Goal: Task Accomplishment & Management: Manage account settings

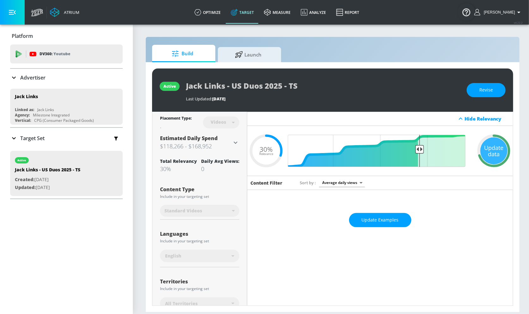
click at [13, 136] on icon at bounding box center [14, 139] width 8 height 8
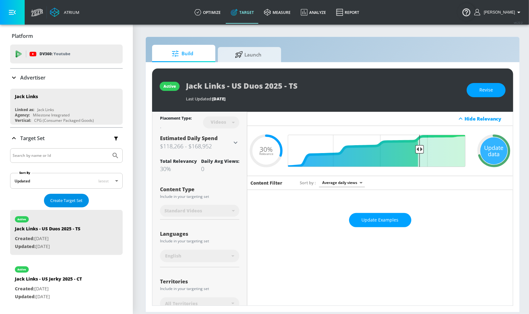
click at [71, 197] on span "Create Target Set" at bounding box center [66, 200] width 32 height 7
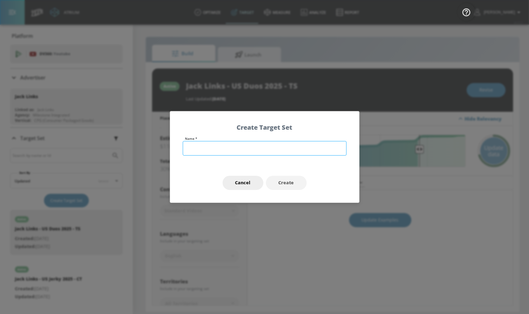
click at [215, 145] on input "text" at bounding box center [265, 148] width 164 height 15
type input "J"
type input "Mr [PERSON_NAME] - Primary - TS"
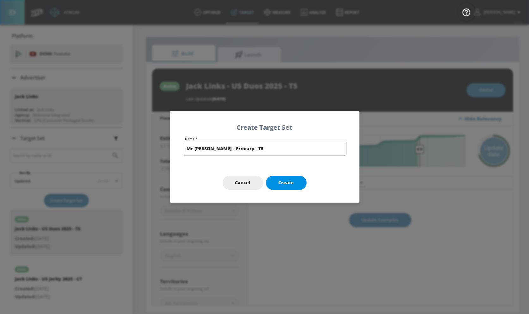
click at [285, 186] on span "Create" at bounding box center [285, 183] width 15 height 8
type input "Mr [PERSON_NAME] - Primary - TS"
type input "channels"
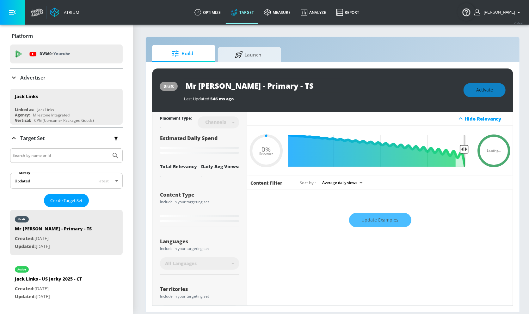
type input "0.6"
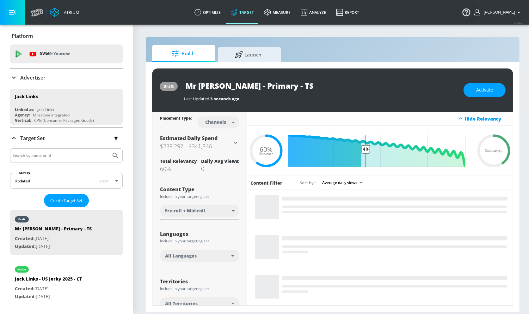
click at [204, 253] on div "All Languages" at bounding box center [198, 256] width 66 height 6
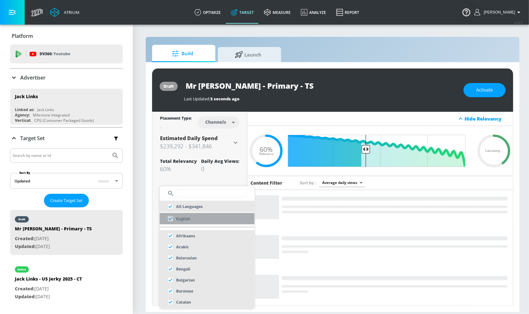
click at [199, 222] on li "English" at bounding box center [207, 218] width 95 height 11
checkbox input "false"
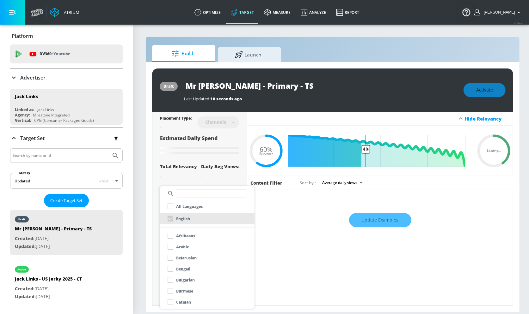
click at [233, 120] on div at bounding box center [264, 157] width 529 height 314
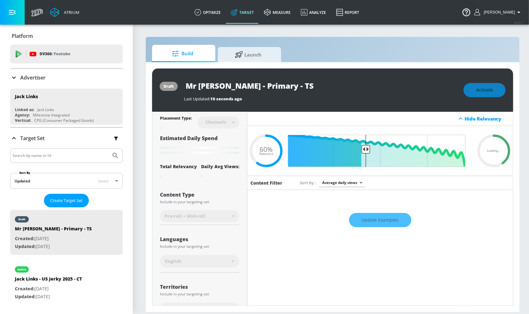
click at [218, 124] on div "Channels" at bounding box center [215, 121] width 27 height 5
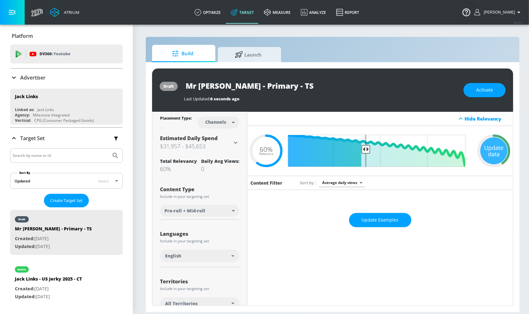
click at [218, 124] on body "Atrium optimize Target measure Analyze Report optimize Target measure Analyze R…" at bounding box center [264, 157] width 529 height 314
click at [221, 143] on div "Videos" at bounding box center [216, 146] width 18 height 7
type input "videos"
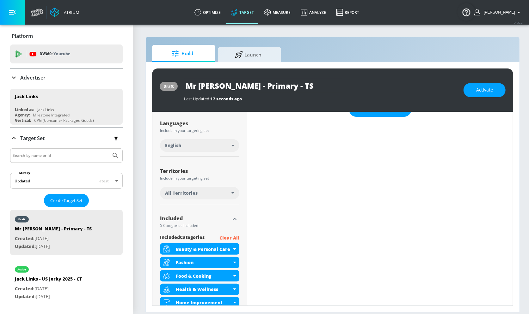
scroll to position [136, 0]
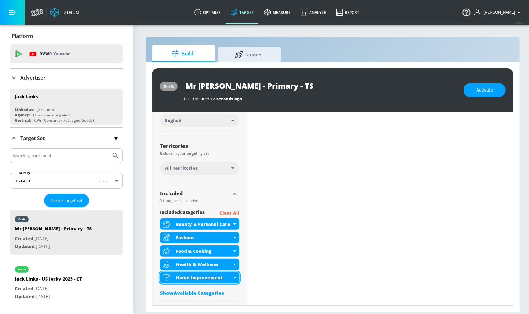
click at [234, 279] on div "Home Improvement" at bounding box center [199, 277] width 79 height 11
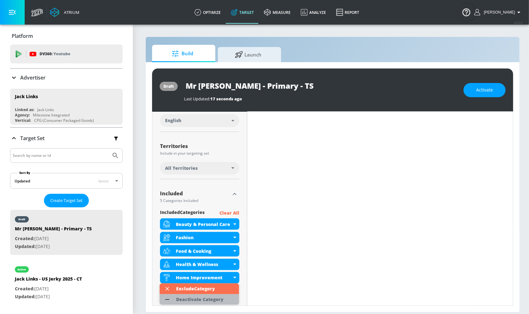
click at [202, 301] on div "Deactivate Category" at bounding box center [199, 300] width 47 height 4
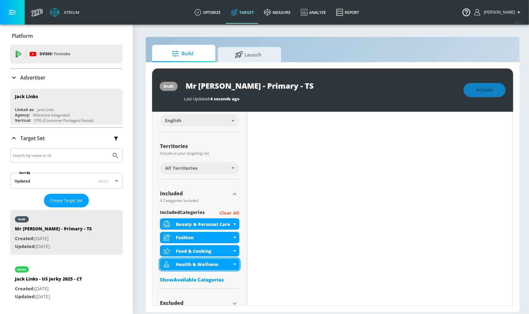
click at [235, 265] on div "Health & Wellness" at bounding box center [199, 264] width 79 height 11
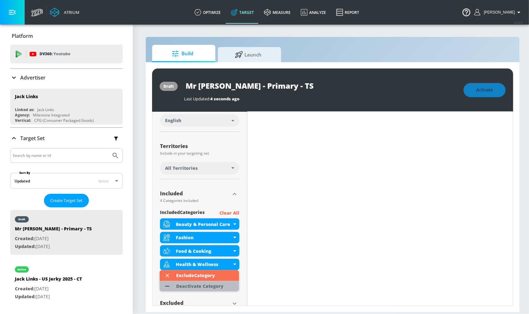
click at [224, 287] on div "Deactivate Category" at bounding box center [200, 286] width 54 height 11
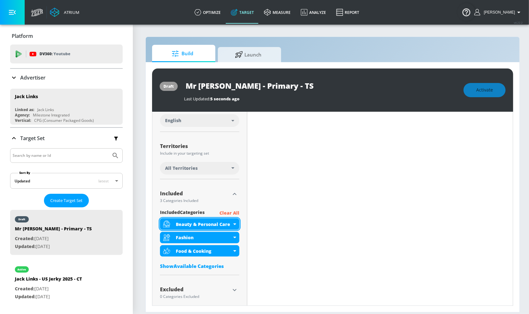
click at [235, 224] on icon at bounding box center [234, 225] width 3 height 2
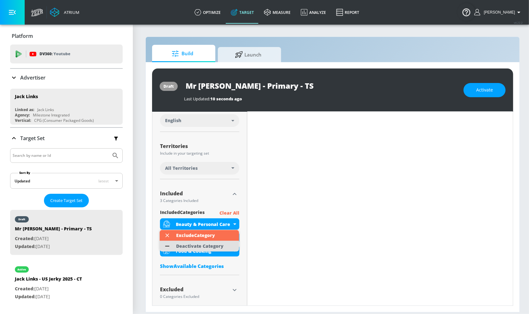
click at [218, 250] on div "Deactivate Category" at bounding box center [200, 246] width 54 height 11
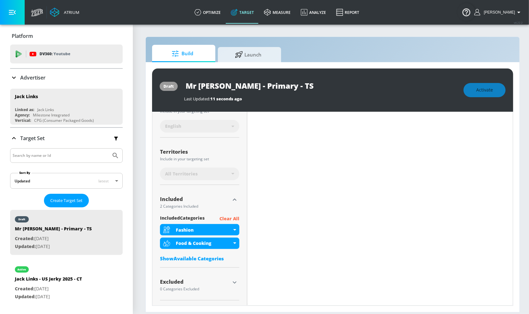
scroll to position [135, 0]
click at [235, 230] on icon at bounding box center [234, 231] width 3 height 2
click at [233, 229] on div "Fashion" at bounding box center [199, 230] width 79 height 11
click at [234, 230] on icon at bounding box center [234, 231] width 3 height 2
click at [236, 230] on div "Fashion" at bounding box center [199, 230] width 79 height 11
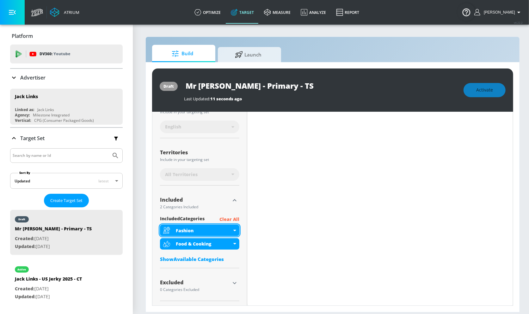
scroll to position [130, 0]
click at [236, 230] on div "Fashion" at bounding box center [199, 230] width 79 height 11
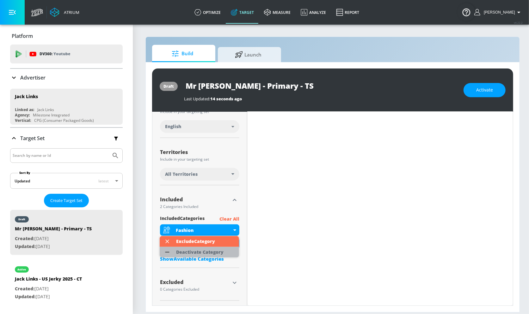
click at [213, 252] on div "Deactivate Category" at bounding box center [199, 252] width 47 height 4
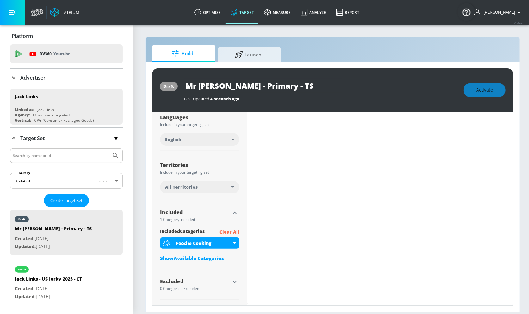
scroll to position [116, 0]
click at [206, 262] on div "included Categories Clear All Food & Cooking Show Available Categories" at bounding box center [199, 247] width 79 height 37
click at [210, 256] on div "Show Available Categories" at bounding box center [199, 259] width 79 height 6
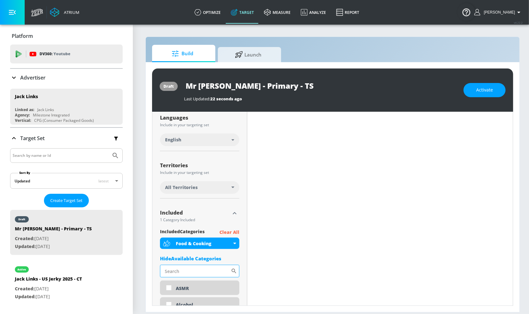
click at [192, 266] on input "Sort By" at bounding box center [195, 271] width 71 height 13
type input "sna"
click at [169, 286] on input "checkbox" at bounding box center [168, 288] width 11 height 11
checkbox input "true"
click at [197, 270] on input "sna" at bounding box center [195, 271] width 71 height 13
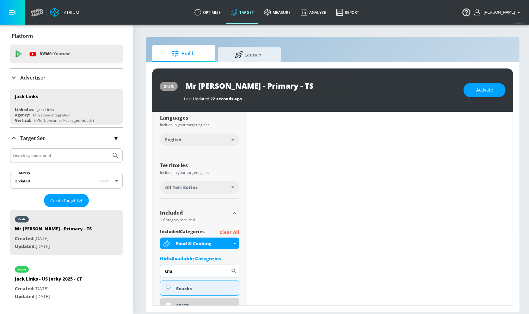
click at [197, 270] on input "sna" at bounding box center [195, 271] width 71 height 13
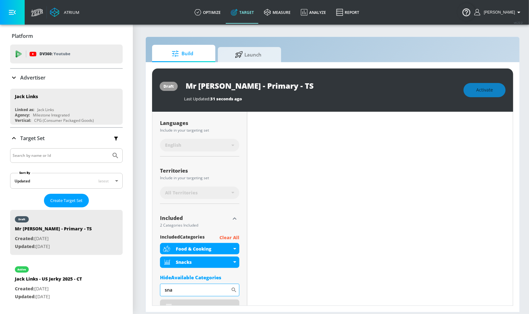
scroll to position [121, 0]
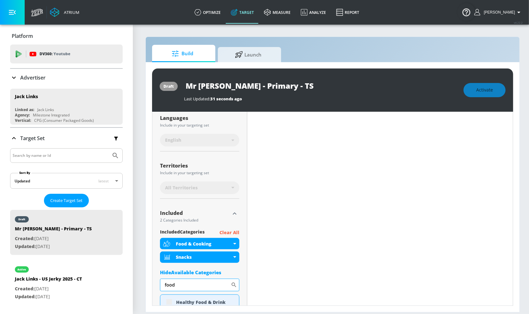
click at [194, 283] on input "food" at bounding box center [195, 285] width 71 height 13
type input "dess"
click at [170, 302] on div "Desserts" at bounding box center [199, 302] width 79 height 15
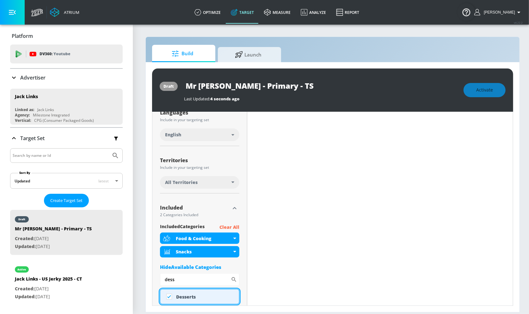
checkbox input "true"
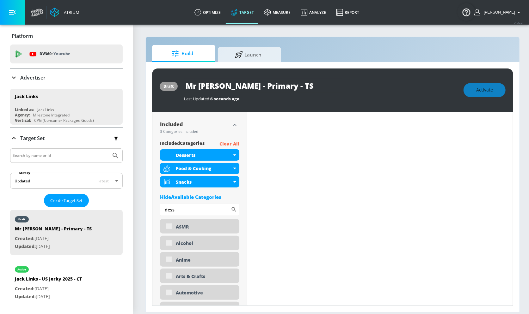
scroll to position [216, 0]
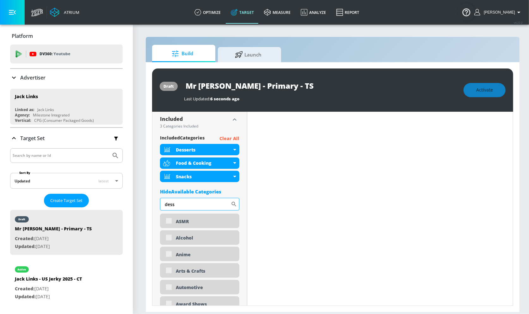
click at [174, 208] on input "dess" at bounding box center [195, 204] width 71 height 13
type input "[PERSON_NAME]"
click at [168, 222] on div "Beverages" at bounding box center [199, 221] width 79 height 15
click at [170, 220] on div "Beverages" at bounding box center [199, 221] width 79 height 15
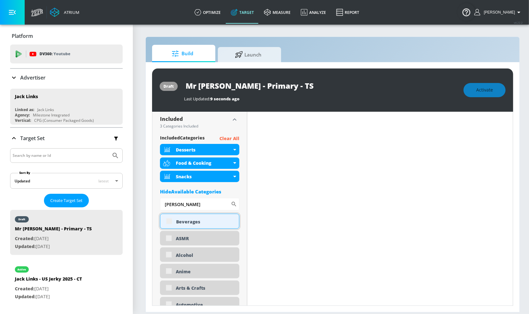
scroll to position [210, 0]
click at [169, 220] on input "checkbox" at bounding box center [168, 221] width 11 height 11
checkbox input "true"
click at [187, 207] on input "[PERSON_NAME]" at bounding box center [195, 204] width 71 height 13
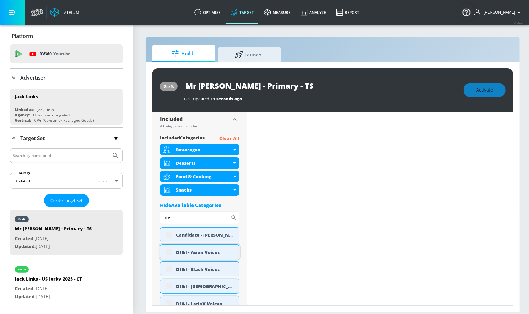
scroll to position [252, 0]
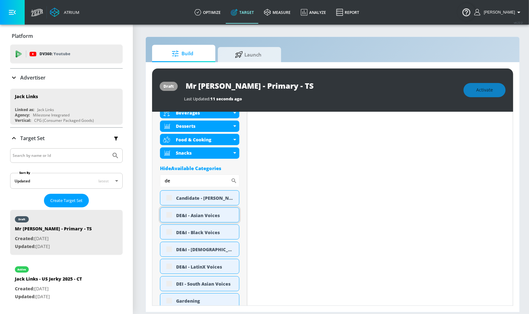
type input "de"
click at [168, 216] on div "DE&I - Asian Voices" at bounding box center [199, 215] width 79 height 15
click at [169, 214] on div "DE&I - Asian Voices" at bounding box center [199, 215] width 79 height 15
click at [167, 213] on input "checkbox" at bounding box center [168, 215] width 11 height 11
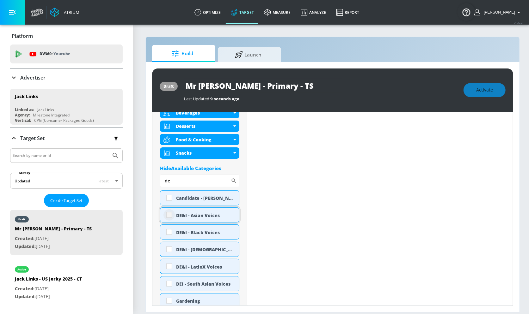
checkbox input "true"
click at [169, 230] on input "checkbox" at bounding box center [168, 232] width 11 height 11
checkbox input "true"
click at [169, 246] on input "checkbox" at bounding box center [168, 249] width 11 height 11
checkbox input "true"
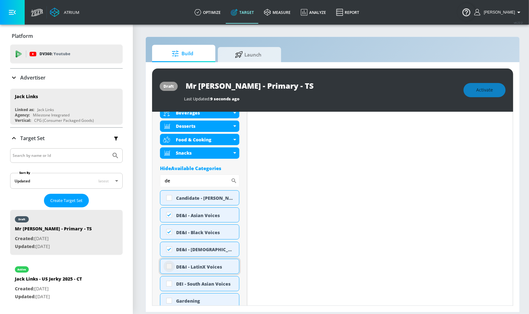
click at [169, 262] on input "checkbox" at bounding box center [168, 266] width 11 height 11
checkbox input "true"
click at [171, 282] on input "checkbox" at bounding box center [168, 283] width 11 height 11
checkbox input "true"
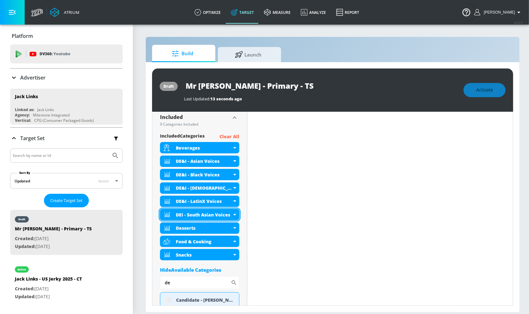
scroll to position [279, 0]
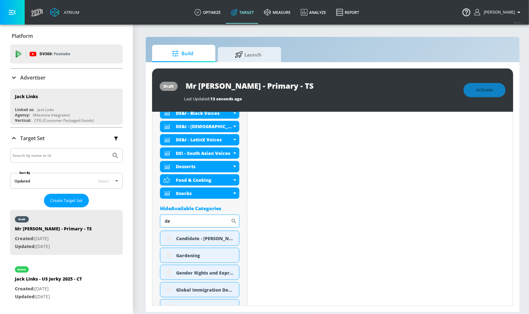
click at [185, 217] on input "de" at bounding box center [195, 221] width 71 height 13
click at [184, 222] on input "de" at bounding box center [195, 221] width 71 height 13
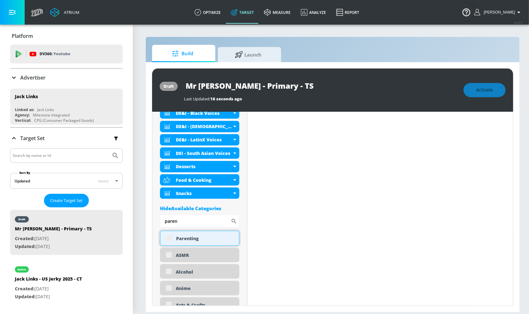
type input "paren"
click at [169, 240] on div "Parenting" at bounding box center [199, 238] width 79 height 15
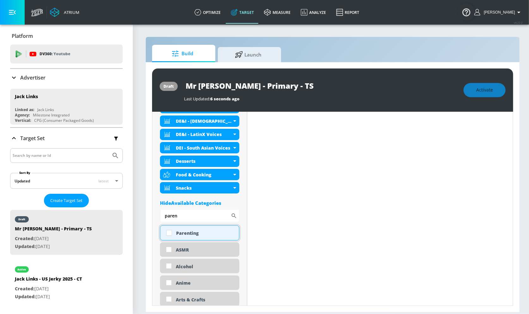
scroll to position [274, 0]
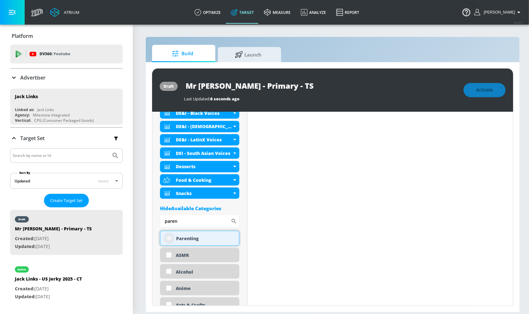
click at [169, 240] on input "checkbox" at bounding box center [168, 238] width 11 height 11
checkbox input "true"
click at [189, 224] on input "paren" at bounding box center [195, 221] width 71 height 13
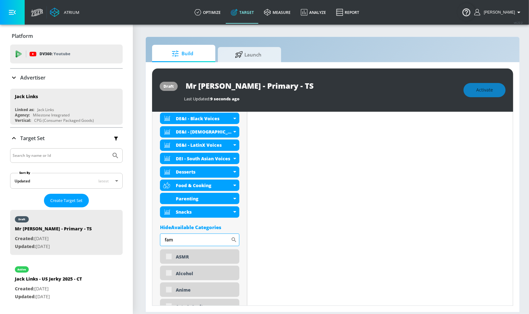
scroll to position [279, 0]
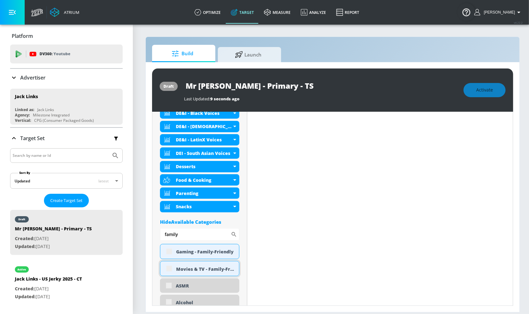
type input "family"
click at [170, 267] on div "Movies & TV - Family-Friendly" at bounding box center [199, 268] width 79 height 15
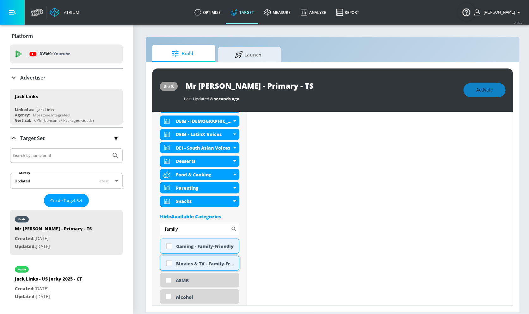
scroll to position [274, 0]
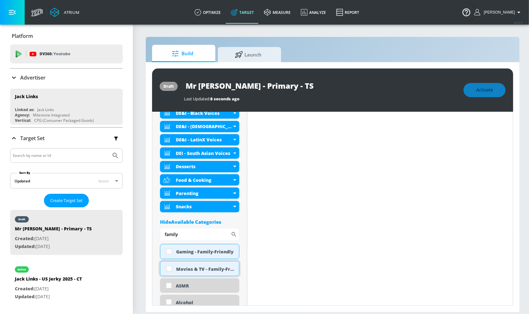
click at [168, 270] on input "checkbox" at bounding box center [168, 268] width 11 height 11
checkbox input "true"
click at [168, 252] on input "checkbox" at bounding box center [168, 251] width 11 height 11
checkbox input "true"
click at [196, 232] on input "family" at bounding box center [195, 234] width 71 height 13
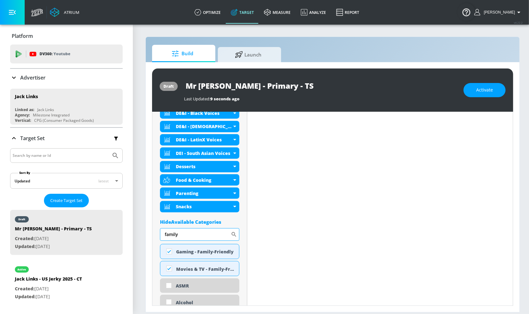
click at [196, 232] on input "family" at bounding box center [195, 234] width 71 height 13
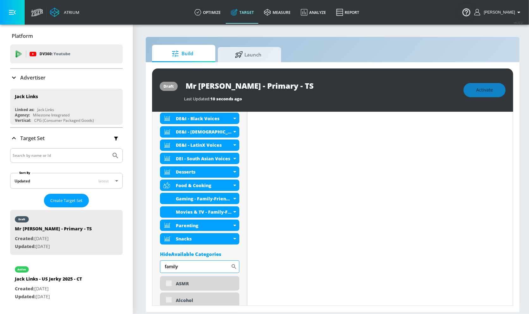
scroll to position [279, 0]
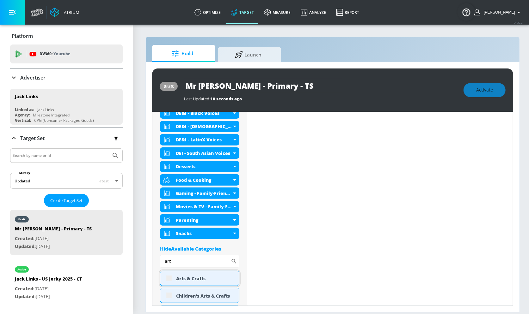
type input "art"
click at [170, 276] on div "Arts & Crafts" at bounding box center [199, 278] width 79 height 15
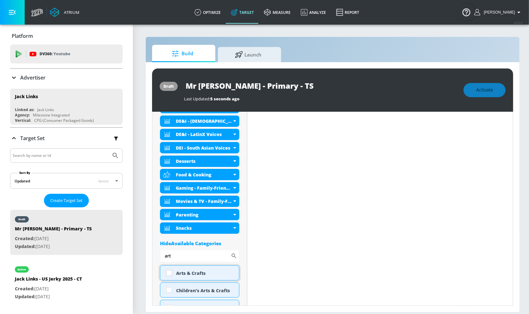
scroll to position [274, 0]
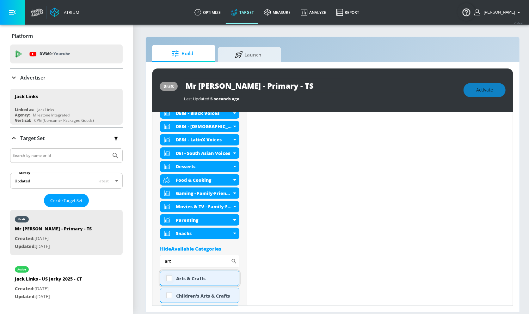
click at [169, 278] on input "checkbox" at bounding box center [168, 278] width 11 height 11
checkbox input "true"
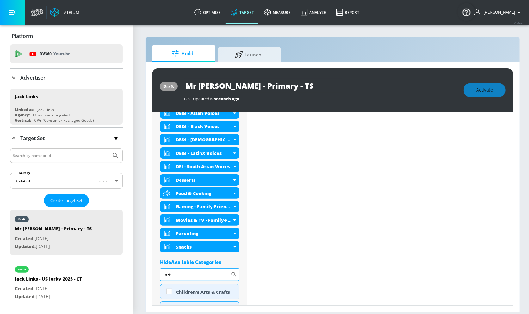
click at [180, 280] on input "art" at bounding box center [195, 275] width 71 height 13
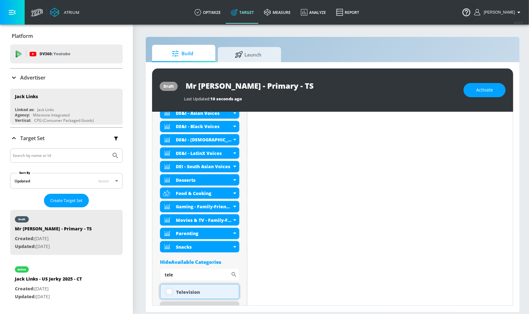
type input "tele"
click at [170, 292] on input "checkbox" at bounding box center [168, 291] width 11 height 11
checkbox input "true"
click at [185, 277] on input "tele" at bounding box center [195, 275] width 71 height 13
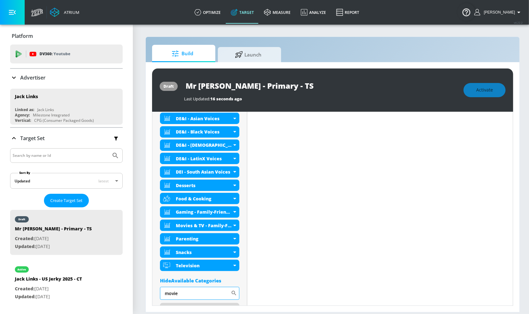
scroll to position [279, 0]
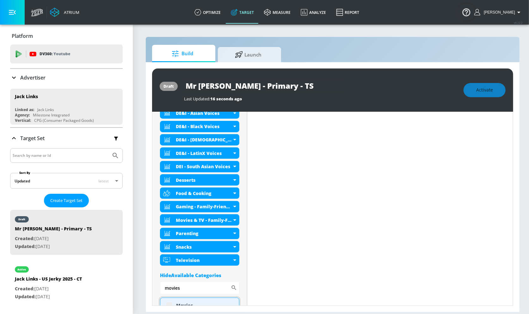
type input "movies"
click at [168, 303] on div "Movies" at bounding box center [199, 305] width 79 height 15
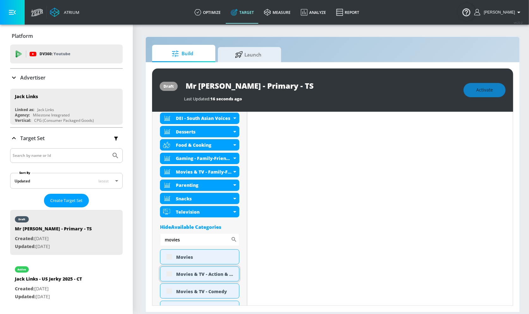
scroll to position [341, 0]
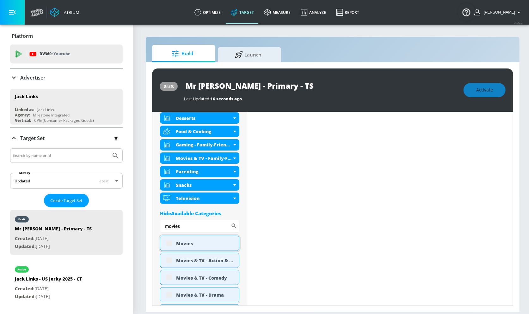
click at [169, 243] on div "Movies" at bounding box center [199, 243] width 79 height 15
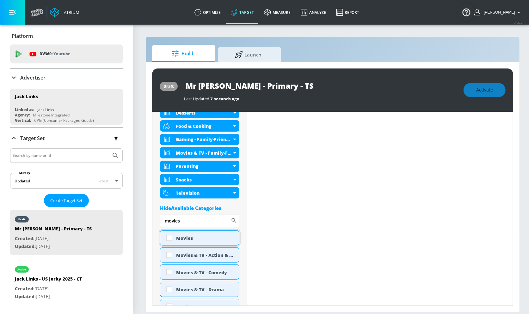
scroll to position [336, 0]
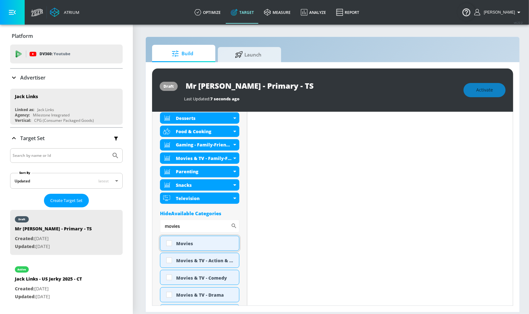
click at [169, 243] on input "checkbox" at bounding box center [168, 243] width 11 height 11
checkbox input "true"
click at [186, 225] on input "movies" at bounding box center [195, 226] width 71 height 13
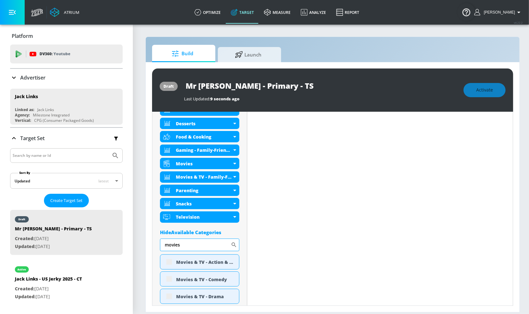
scroll to position [341, 0]
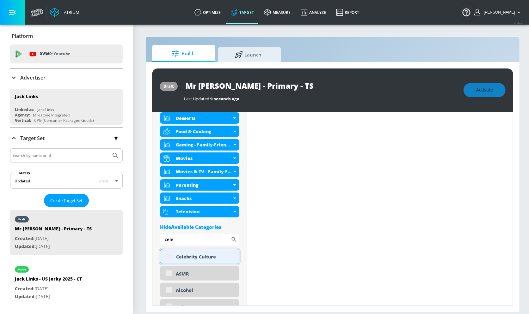
type input "cele"
click at [167, 258] on div "Celebrity Culture" at bounding box center [199, 256] width 79 height 15
click at [169, 257] on div "Celebrity Culture" at bounding box center [199, 256] width 79 height 15
click at [171, 258] on div "Celebrity Culture" at bounding box center [199, 256] width 79 height 15
click at [169, 255] on div "Celebrity Culture" at bounding box center [199, 256] width 79 height 15
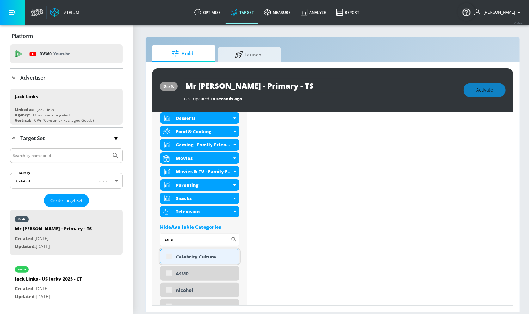
click at [169, 256] on div "Celebrity Culture" at bounding box center [199, 256] width 79 height 15
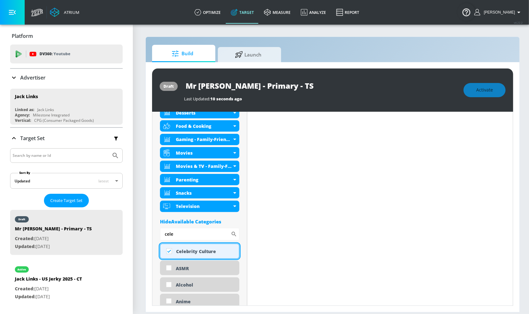
checkbox input "true"
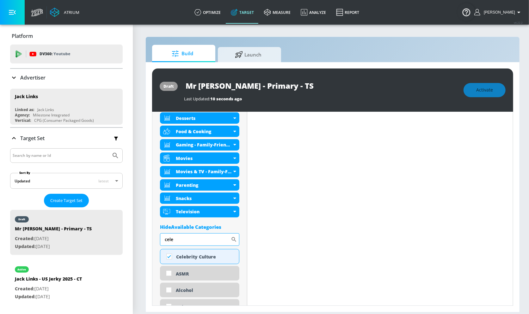
click at [185, 241] on input "cele" at bounding box center [195, 240] width 71 height 13
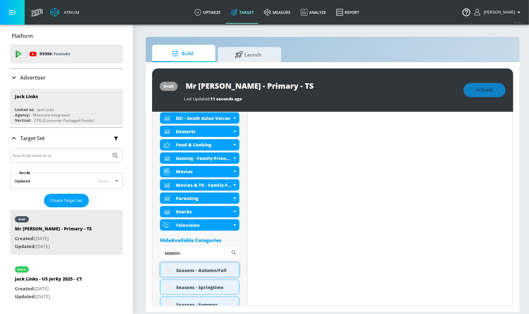
type input "season"
click at [167, 271] on div "Seasons - Autumn/Fall" at bounding box center [199, 270] width 79 height 15
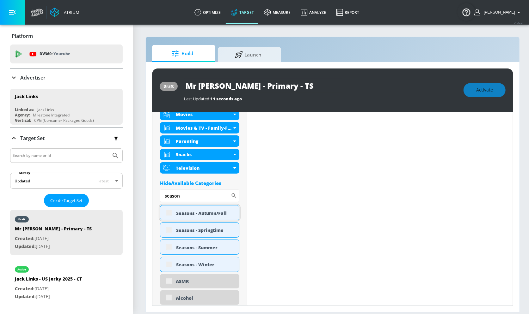
scroll to position [399, 0]
click at [169, 208] on div "Seasons - Autumn/Fall" at bounding box center [199, 212] width 79 height 15
click at [167, 213] on div "Seasons - Autumn/Fall" at bounding box center [199, 212] width 79 height 15
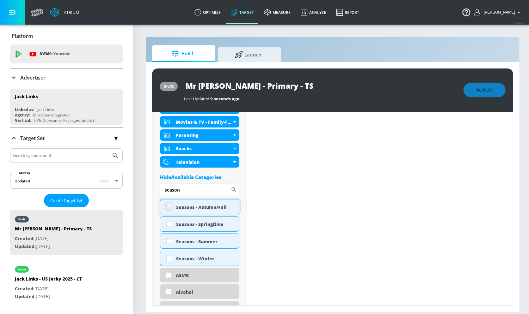
scroll to position [393, 0]
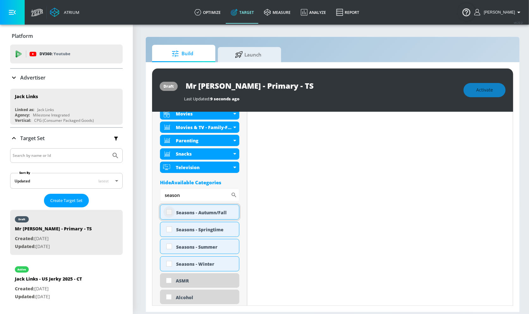
click at [169, 210] on input "checkbox" at bounding box center [168, 212] width 11 height 11
checkbox input "true"
click at [192, 197] on input "season" at bounding box center [195, 195] width 71 height 13
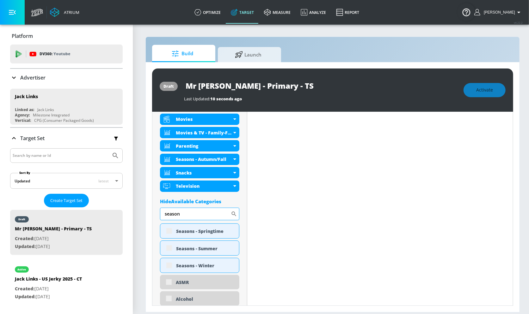
scroll to position [399, 0]
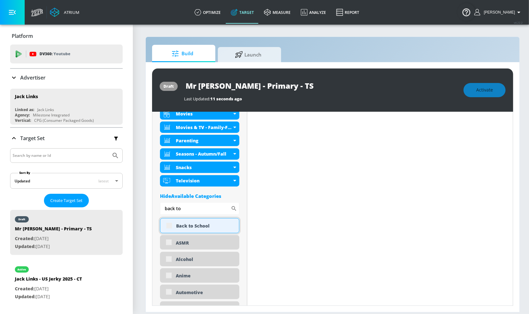
type input "back to"
click at [169, 226] on div "Back to School" at bounding box center [199, 225] width 79 height 15
click at [168, 225] on div "Back to School" at bounding box center [199, 225] width 79 height 15
click at [169, 225] on div "Back to School" at bounding box center [199, 225] width 79 height 15
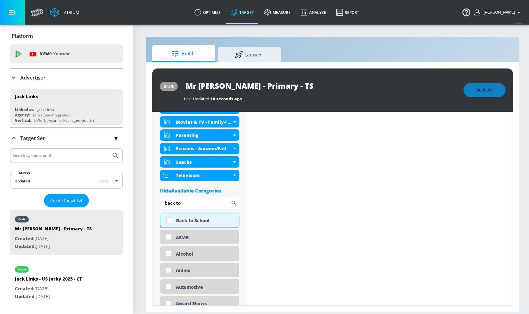
scroll to position [393, 0]
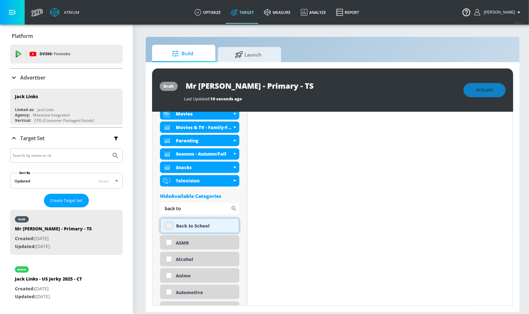
click at [169, 224] on input "checkbox" at bounding box center [168, 225] width 11 height 11
checkbox input "true"
click at [199, 208] on input "back to" at bounding box center [195, 209] width 71 height 13
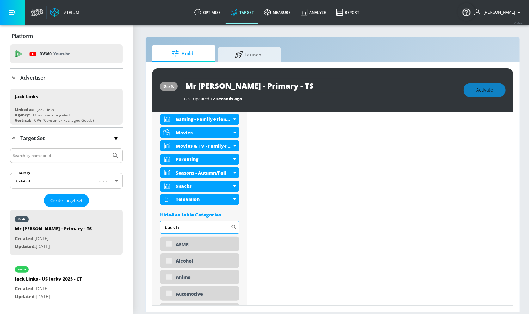
scroll to position [399, 0]
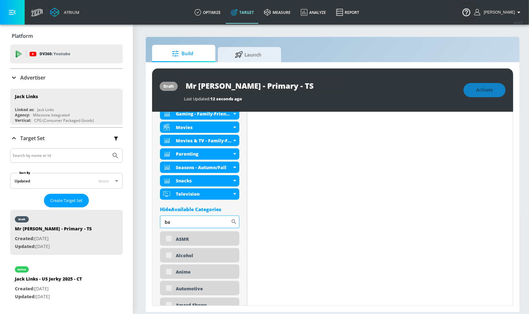
type input "b"
type input "hallow"
click at [167, 237] on div "[DATE]" at bounding box center [199, 239] width 79 height 15
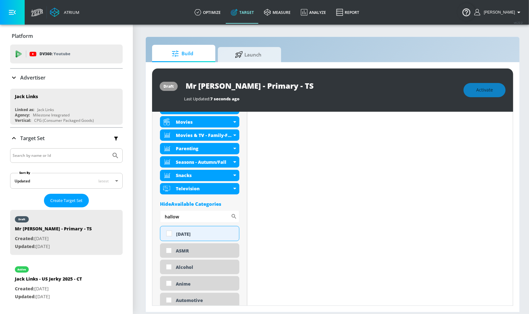
scroll to position [393, 0]
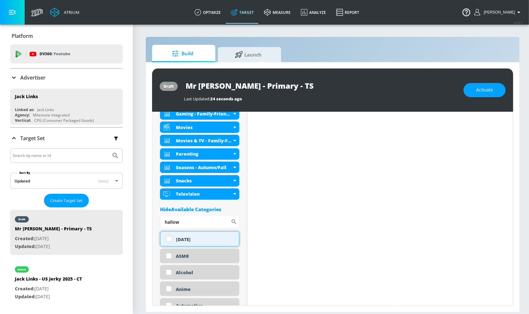
click at [170, 239] on input "checkbox" at bounding box center [168, 239] width 11 height 11
checkbox input "true"
click at [190, 220] on input "hallow" at bounding box center [195, 222] width 71 height 13
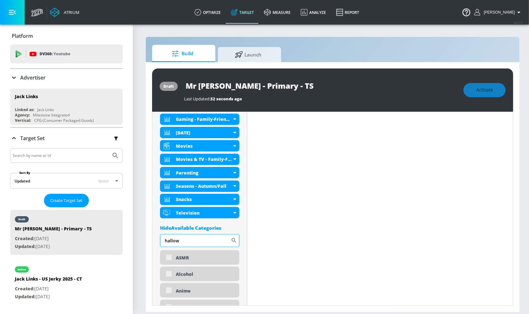
scroll to position [399, 0]
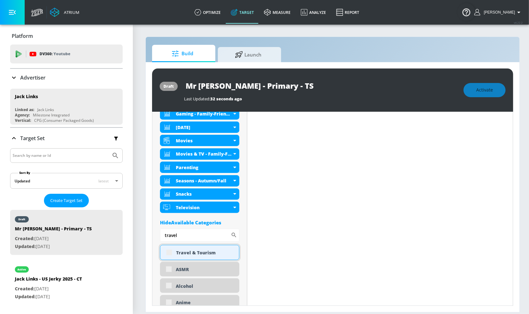
type input "travel"
click at [168, 252] on div "Travel & Tourism" at bounding box center [199, 252] width 79 height 15
click at [169, 250] on div "Travel & Tourism" at bounding box center [199, 252] width 79 height 15
click at [168, 252] on div "Travel & Tourism" at bounding box center [199, 252] width 79 height 15
click at [169, 252] on div "Travel & Tourism" at bounding box center [199, 252] width 79 height 15
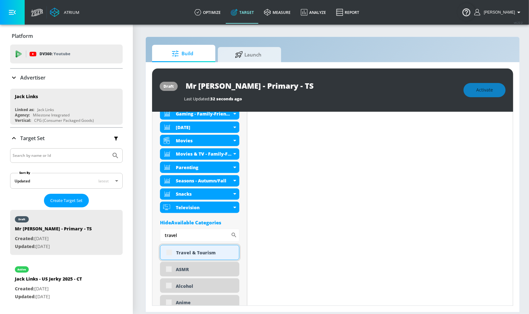
scroll to position [393, 0]
click at [170, 252] on input "checkbox" at bounding box center [168, 252] width 11 height 11
checkbox input "true"
click at [189, 240] on input "travel" at bounding box center [195, 235] width 71 height 13
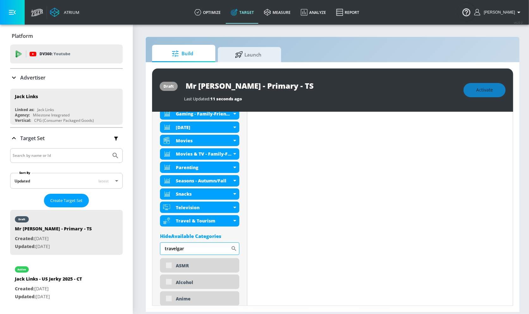
click at [188, 250] on input "travelgar" at bounding box center [195, 249] width 71 height 13
type input "gard"
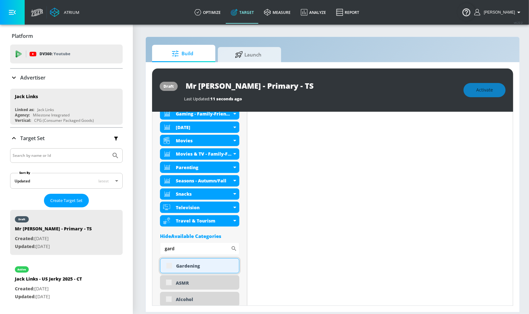
click at [168, 266] on div "Gardening" at bounding box center [199, 265] width 79 height 15
click at [169, 265] on div "Gardening" at bounding box center [199, 265] width 79 height 15
click at [168, 266] on div "Gardening" at bounding box center [199, 265] width 79 height 15
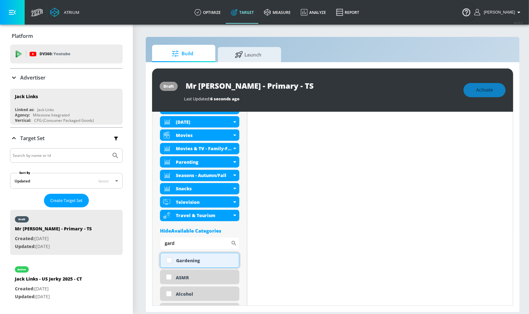
scroll to position [393, 0]
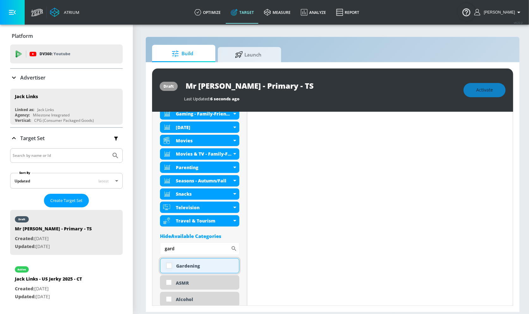
click at [171, 267] on input "checkbox" at bounding box center [168, 265] width 11 height 11
checkbox input "true"
click at [188, 250] on input "gard" at bounding box center [195, 249] width 71 height 13
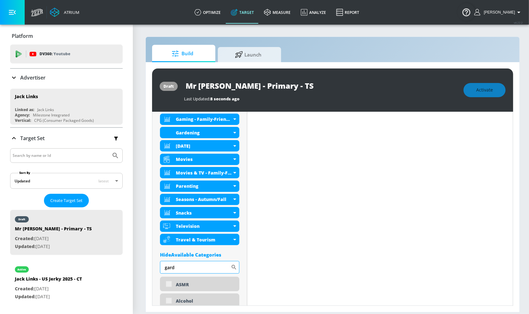
scroll to position [399, 0]
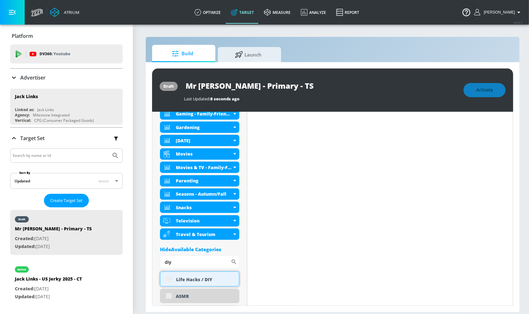
type input "diy"
click at [168, 279] on div "Life Hacks / DIY" at bounding box center [199, 279] width 79 height 15
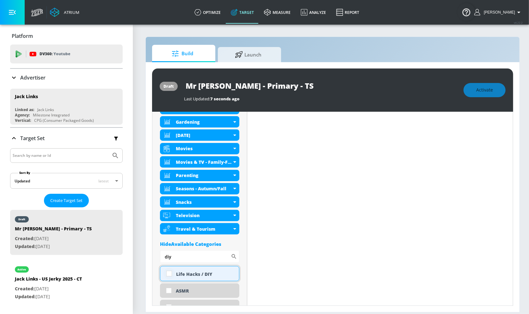
scroll to position [393, 0]
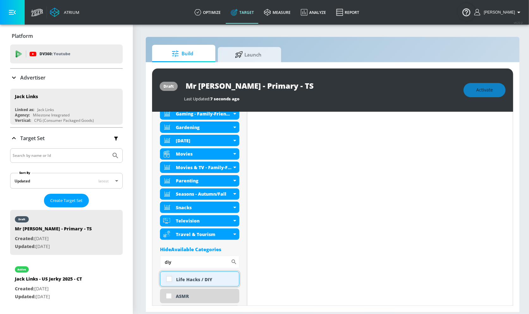
click at [171, 279] on input "checkbox" at bounding box center [168, 279] width 11 height 11
checkbox input "true"
click at [179, 261] on input "diy" at bounding box center [195, 262] width 71 height 13
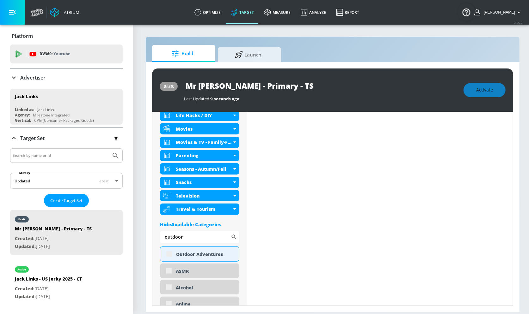
scroll to position [439, 0]
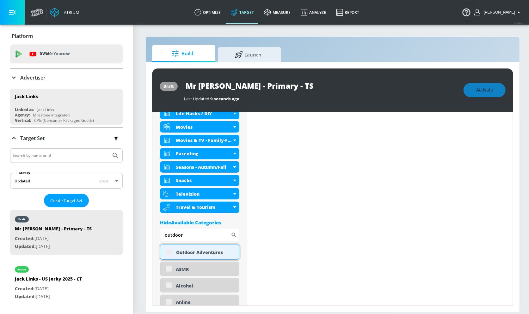
type input "outdoor"
click at [169, 252] on div "Outdoor Adventures" at bounding box center [199, 252] width 79 height 15
click at [170, 254] on div "Outdoor Adventures" at bounding box center [199, 252] width 79 height 15
click at [168, 251] on div "Outdoor Adventures" at bounding box center [199, 252] width 79 height 15
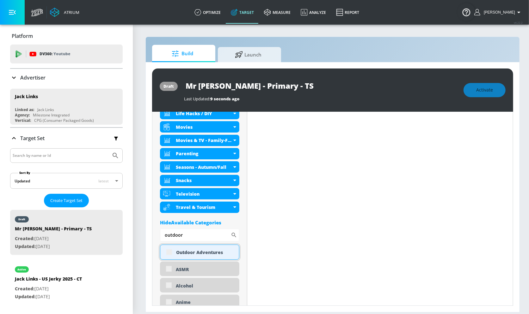
click at [168, 252] on div "Outdoor Adventures" at bounding box center [199, 252] width 79 height 15
click at [170, 251] on div "Outdoor Adventures" at bounding box center [199, 252] width 79 height 15
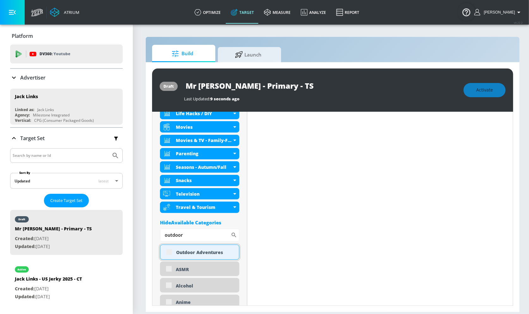
click at [170, 251] on div "Outdoor Adventures" at bounding box center [199, 252] width 79 height 15
click at [170, 252] on div "Outdoor Adventures" at bounding box center [199, 252] width 79 height 15
click at [167, 250] on div "Outdoor Adventures" at bounding box center [199, 252] width 79 height 15
click at [179, 238] on input "outdoor" at bounding box center [195, 235] width 71 height 13
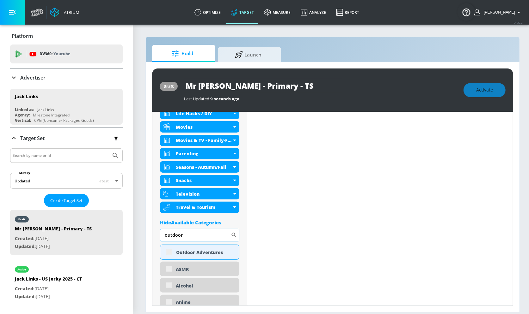
click at [179, 238] on input "outdoor" at bounding box center [195, 235] width 71 height 13
click at [164, 255] on div "Outdoor Adventures" at bounding box center [199, 252] width 79 height 15
click at [168, 253] on div "Outdoor Adventures" at bounding box center [199, 252] width 79 height 15
checkbox input "true"
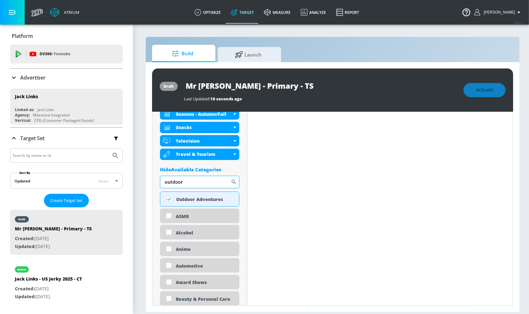
scroll to position [494, 0]
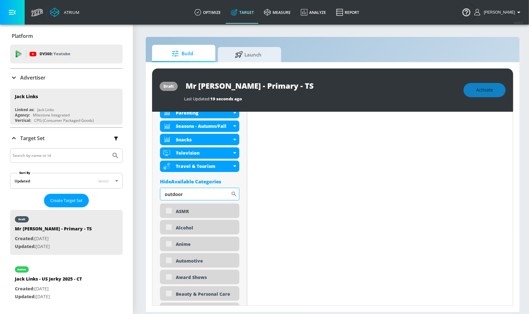
click at [191, 191] on input "outdoor" at bounding box center [195, 194] width 71 height 13
type input "social"
click at [172, 210] on div "Social Good" at bounding box center [199, 211] width 79 height 15
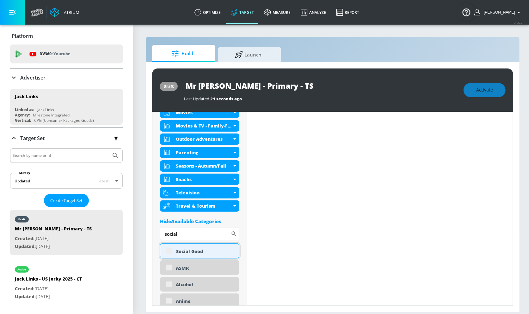
scroll to position [438, 0]
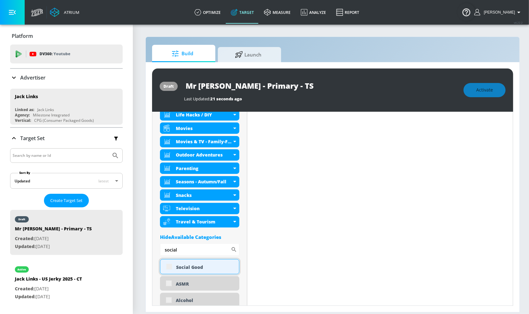
click at [167, 268] on div "Social Good" at bounding box center [199, 266] width 79 height 15
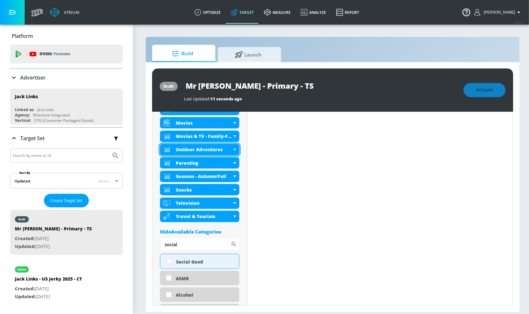
scroll to position [433, 0]
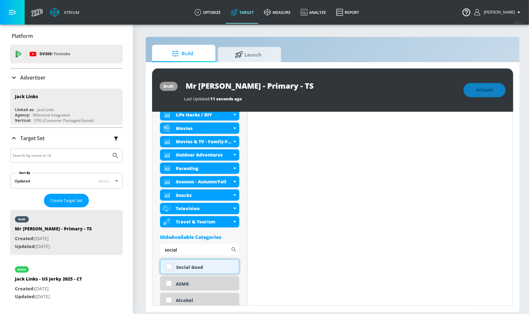
click at [169, 265] on input "checkbox" at bounding box center [168, 266] width 11 height 11
checkbox input "true"
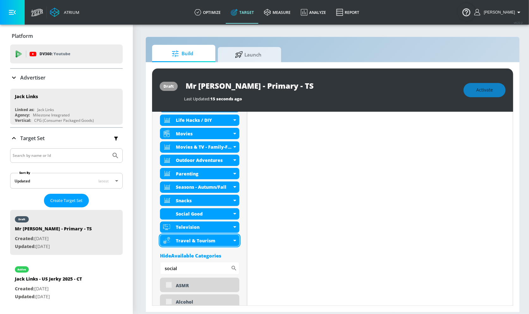
scroll to position [438, 0]
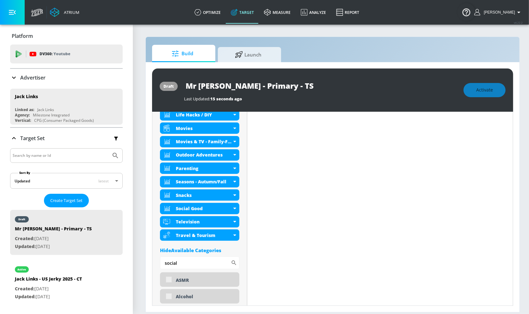
click at [195, 251] on div "Hide Available Categories" at bounding box center [199, 250] width 79 height 6
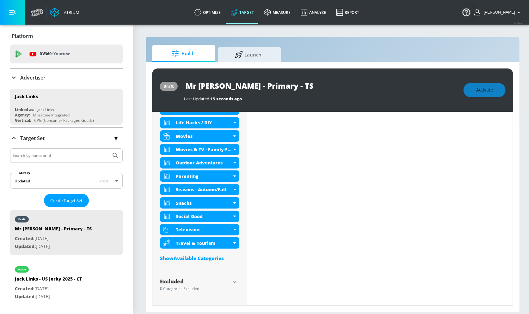
scroll to position [429, 0]
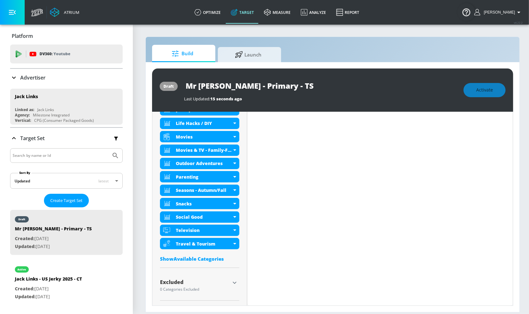
click at [228, 281] on div "Excluded" at bounding box center [195, 282] width 70 height 5
click at [234, 282] on icon "button" at bounding box center [235, 283] width 8 height 8
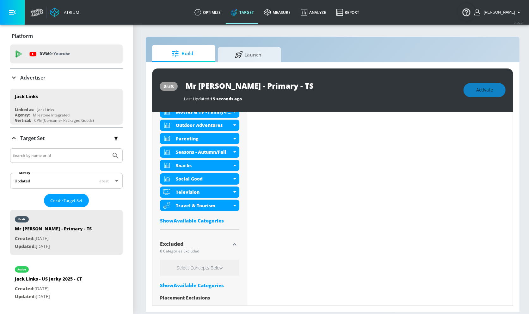
scroll to position [492, 0]
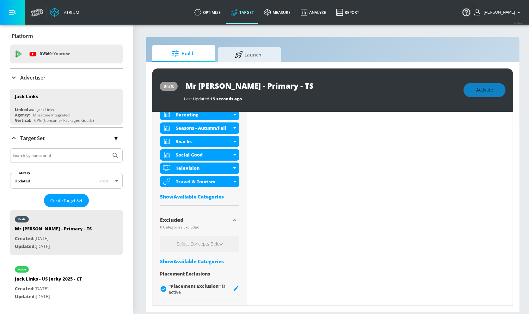
click at [195, 258] on div "Show Available Categories" at bounding box center [199, 261] width 79 height 6
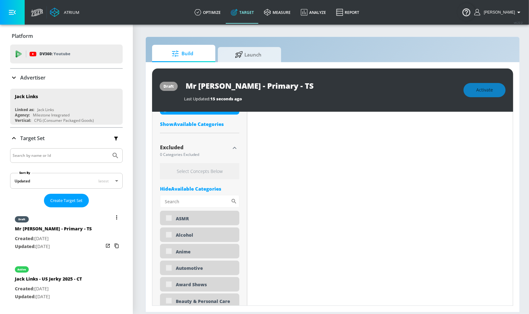
scroll to position [559, 0]
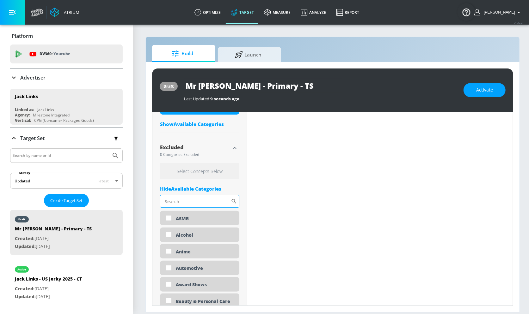
click at [194, 201] on input "Sort By" at bounding box center [195, 201] width 71 height 13
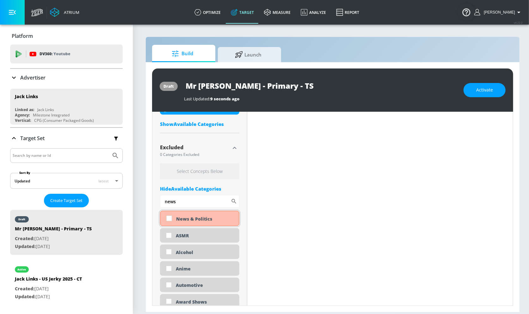
type input "news"
click at [173, 217] on input "checkbox" at bounding box center [168, 218] width 11 height 11
checkbox input "true"
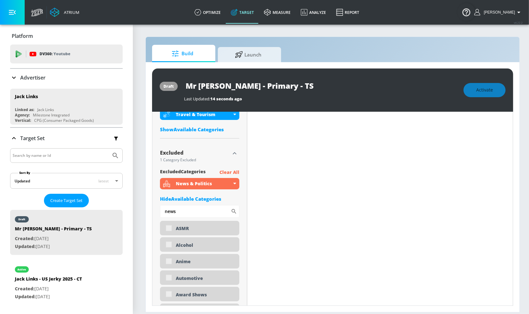
scroll to position [564, 0]
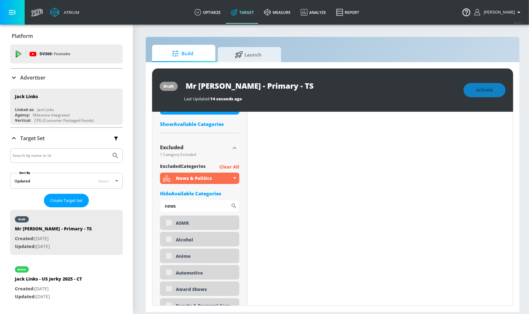
click at [195, 205] on input "news" at bounding box center [195, 206] width 71 height 13
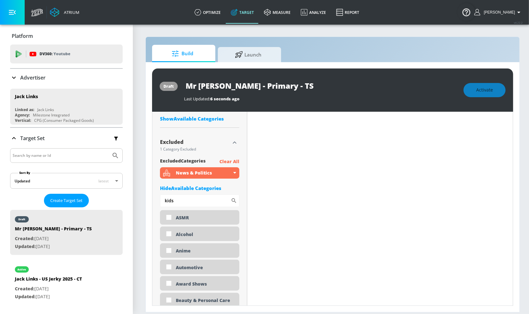
scroll to position [559, 0]
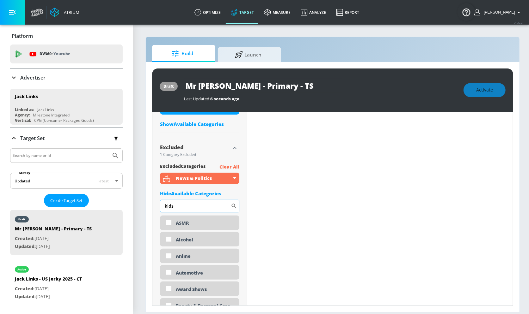
click at [176, 202] on input "kids" at bounding box center [195, 206] width 71 height 13
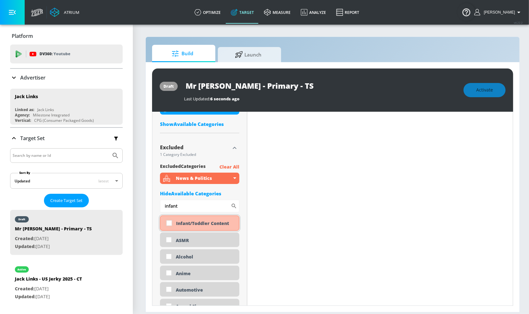
type input "infant"
click at [165, 224] on input "checkbox" at bounding box center [168, 223] width 11 height 11
checkbox input "true"
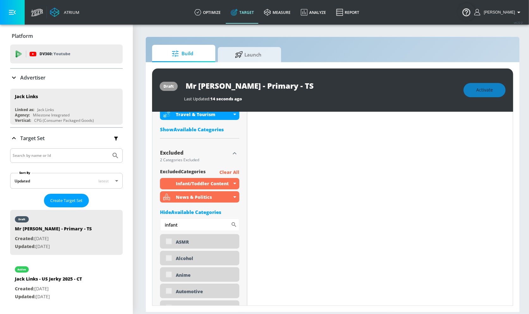
scroll to position [564, 0]
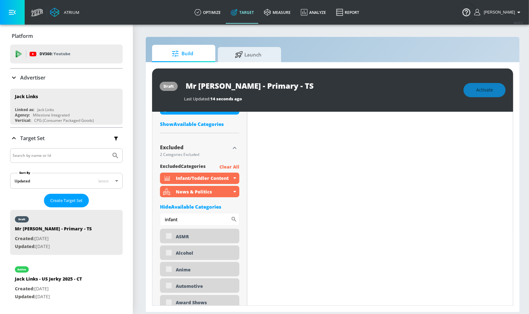
click at [235, 148] on icon "button" at bounding box center [235, 148] width 4 height 2
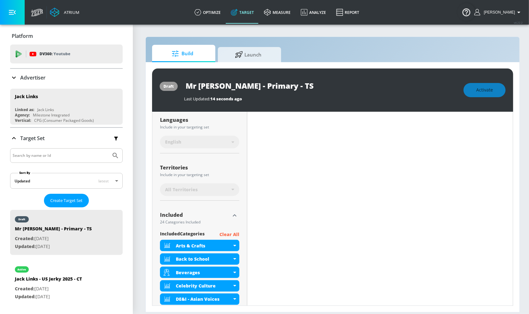
scroll to position [0, 0]
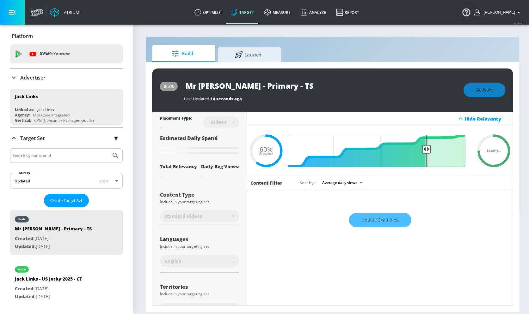
drag, startPoint x: 362, startPoint y: 146, endPoint x: 426, endPoint y: 148, distance: 63.9
click at [427, 148] on input "Final Threshold" at bounding box center [379, 151] width 177 height 32
click at [248, 91] on input "Mr [PERSON_NAME] - Primary - TS" at bounding box center [263, 86] width 158 height 14
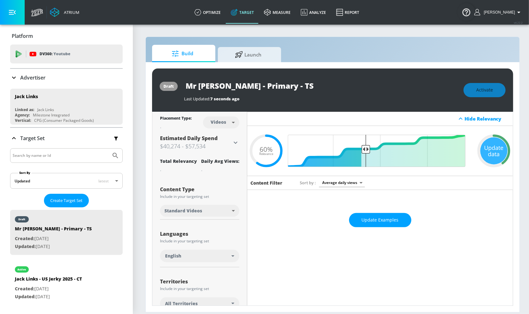
click at [259, 87] on input "Mr [PERSON_NAME] - Primary - TS" at bounding box center [263, 86] width 158 height 14
click at [489, 149] on div "Update data" at bounding box center [493, 150] width 27 height 27
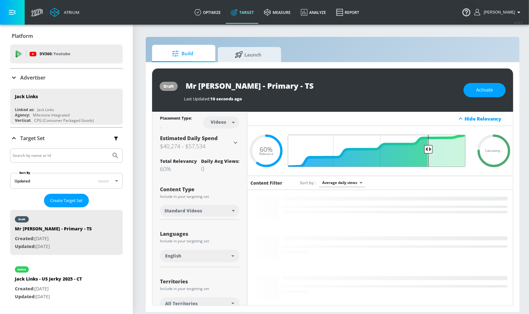
drag, startPoint x: 365, startPoint y: 150, endPoint x: 428, endPoint y: 150, distance: 62.3
type input "0.25"
click at [428, 150] on input "Final Threshold" at bounding box center [379, 151] width 177 height 32
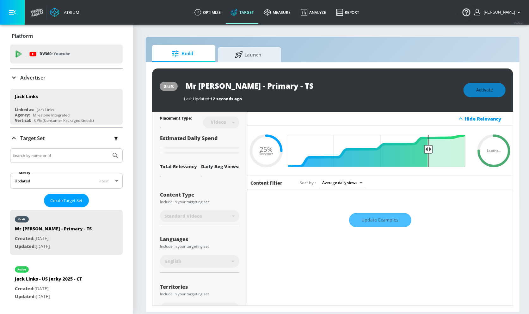
click at [491, 91] on div "Activate" at bounding box center [484, 90] width 42 height 14
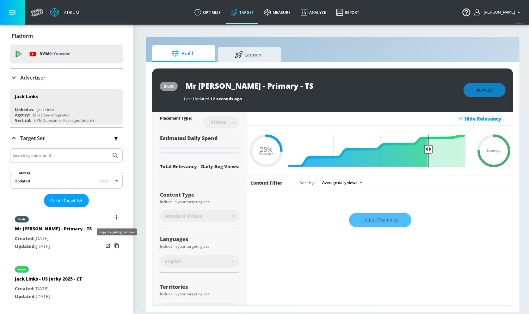
click at [118, 247] on icon "list of Target Set" at bounding box center [117, 246] width 10 height 10
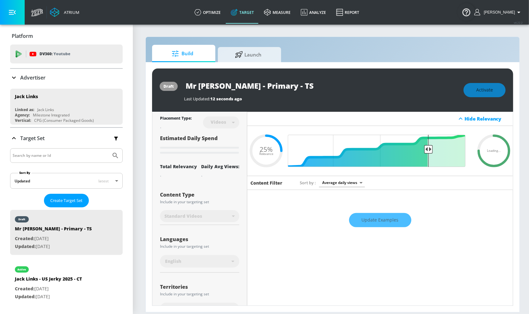
click at [487, 86] on div "Activate" at bounding box center [484, 90] width 42 height 14
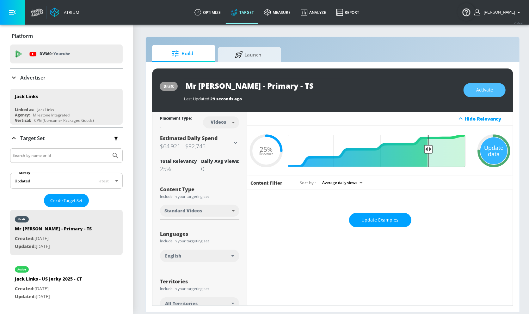
click at [487, 86] on button "Activate" at bounding box center [484, 90] width 42 height 14
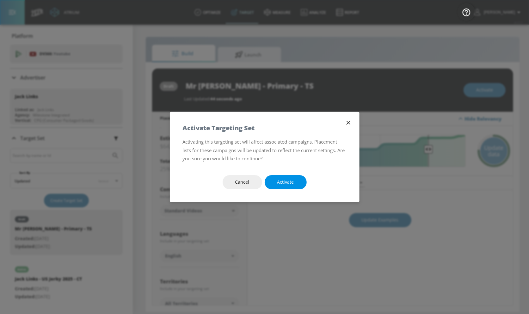
click at [291, 178] on button "Activate" at bounding box center [286, 182] width 42 height 14
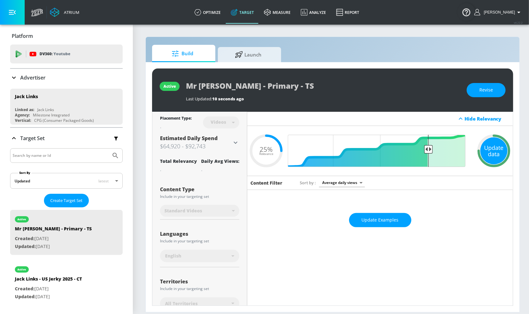
click at [491, 143] on div "Update data" at bounding box center [493, 150] width 27 height 27
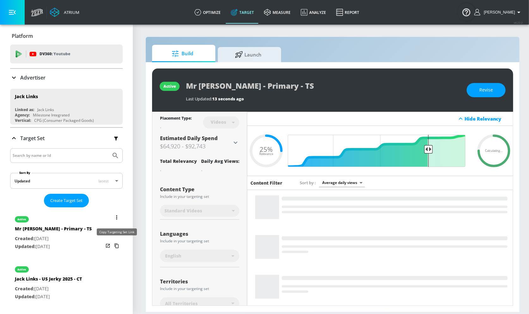
click at [117, 246] on icon "list of Target Set" at bounding box center [117, 246] width 10 height 10
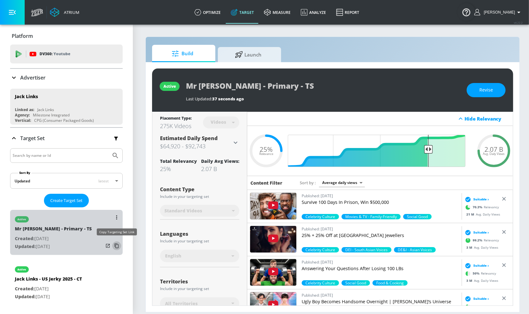
click at [119, 248] on icon "list of Target Set" at bounding box center [117, 246] width 10 height 10
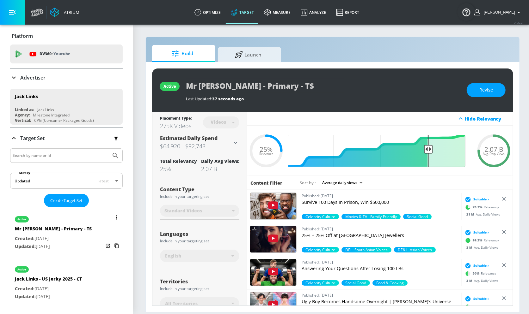
click at [118, 215] on button "list of Target Set" at bounding box center [116, 217] width 9 height 9
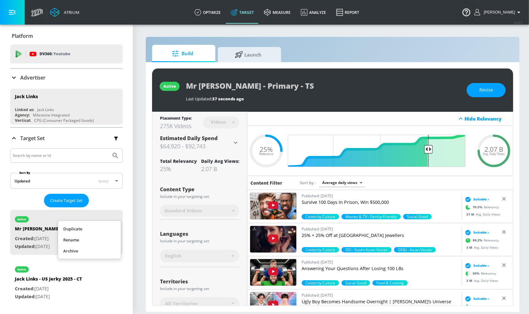
click at [107, 230] on li "Duplicate" at bounding box center [89, 229] width 63 height 11
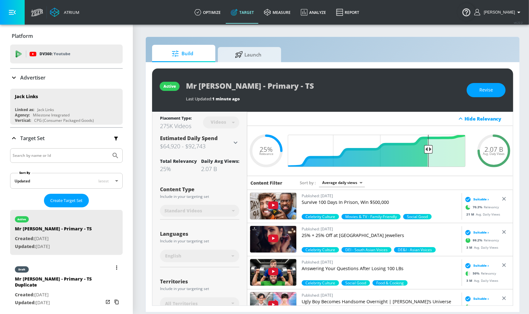
click at [89, 279] on div "Mr [PERSON_NAME] - Primary - TS Duplicate" at bounding box center [59, 283] width 88 height 15
type input "Mr [PERSON_NAME] - Primary - TS Duplicate"
type input "0.05"
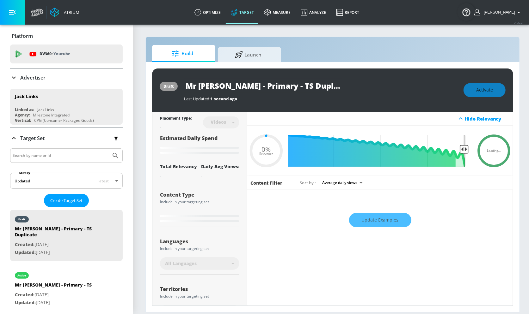
click at [295, 88] on input "Mr [PERSON_NAME] - Primary - TS Duplicate" at bounding box center [263, 86] width 158 height 14
drag, startPoint x: 265, startPoint y: 85, endPoint x: 336, endPoint y: 85, distance: 71.1
click at [336, 85] on input "Mr [PERSON_NAME] - Primary - TS Duplicate" at bounding box center [263, 86] width 158 height 14
type input "Mr [PERSON_NAME] - Primary - C"
type input "0.05"
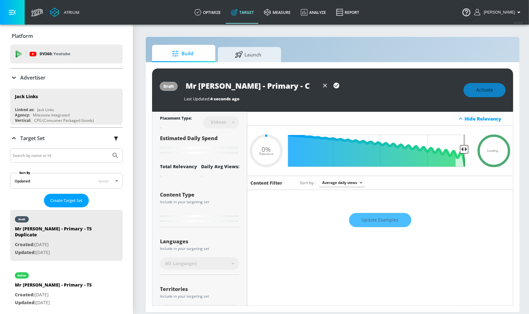
type input "Mr [PERSON_NAME] - Primary - [GEOGRAPHIC_DATA]"
type input "0.05"
type input "Mr [PERSON_NAME] - Primary - [GEOGRAPHIC_DATA]"
click at [337, 85] on icon "button" at bounding box center [336, 85] width 7 height 7
type input "0.05"
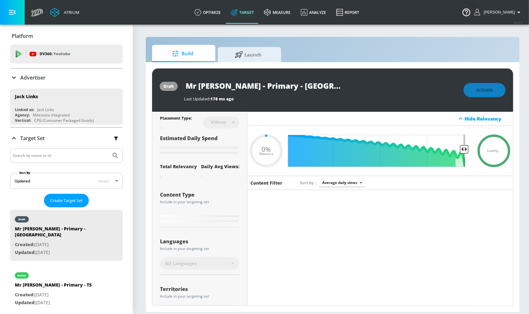
click at [220, 124] on div "Videos" at bounding box center [218, 121] width 22 height 5
click at [233, 82] on input "Mr [PERSON_NAME] - Primary - [GEOGRAPHIC_DATA]" at bounding box center [263, 86] width 158 height 14
click at [262, 116] on div "Hide Relevancy" at bounding box center [379, 119] width 265 height 14
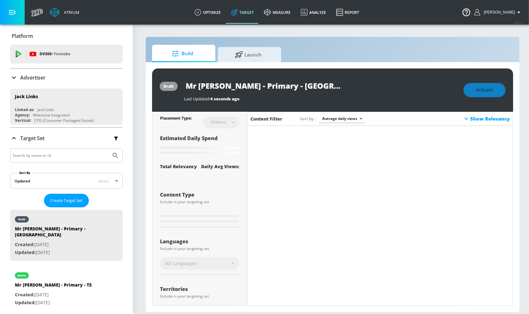
click at [262, 118] on h6 "Content Filter" at bounding box center [266, 119] width 32 height 6
click at [476, 119] on div "Show Relevancy" at bounding box center [485, 119] width 47 height 8
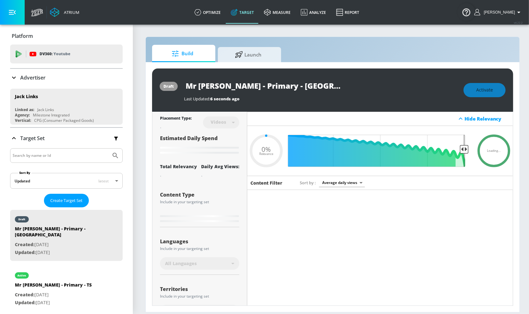
click at [221, 122] on div "Videos" at bounding box center [218, 121] width 22 height 5
type input "Mr [PERSON_NAME] - Primary - TS Duplicate"
type input "0.25"
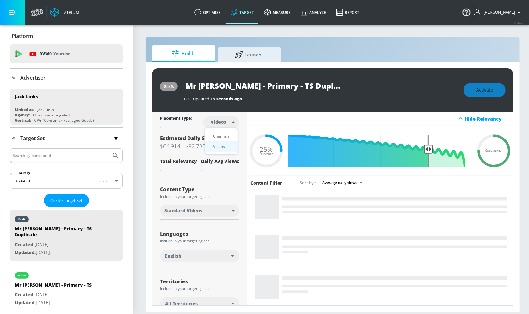
click at [228, 123] on body "Atrium optimize Target measure Analyze Report optimize Target measure Analyze R…" at bounding box center [264, 157] width 529 height 314
click at [223, 139] on div "Channels" at bounding box center [221, 136] width 23 height 7
type input "channels"
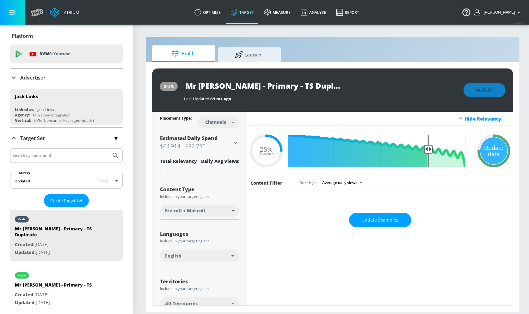
click at [275, 96] on div "Last Updated: 61 ms ago" at bounding box center [320, 99] width 273 height 6
click at [261, 91] on input "Mr [PERSON_NAME] - Primary - TS Duplicate" at bounding box center [263, 86] width 158 height 14
drag, startPoint x: 277, startPoint y: 88, endPoint x: 344, endPoint y: 88, distance: 67.0
click at [344, 88] on div "Mr [PERSON_NAME] - Primary - TS Duplicate" at bounding box center [320, 86] width 273 height 14
type input "Mr [PERSON_NAME] - Primary - [GEOGRAPHIC_DATA]"
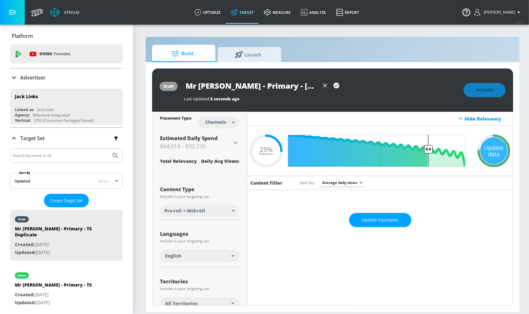
click at [339, 86] on button "button" at bounding box center [336, 85] width 11 height 11
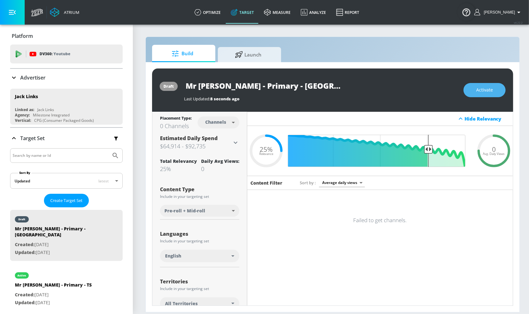
click at [484, 91] on span "Activate" at bounding box center [484, 90] width 17 height 8
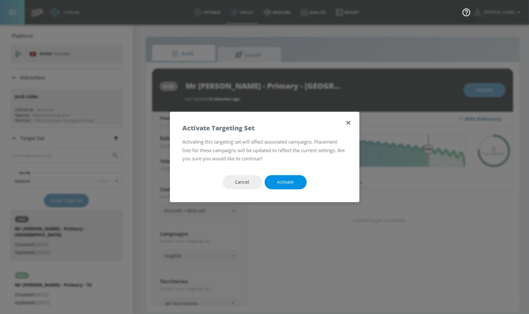
click at [286, 182] on span "Activate" at bounding box center [285, 183] width 17 height 8
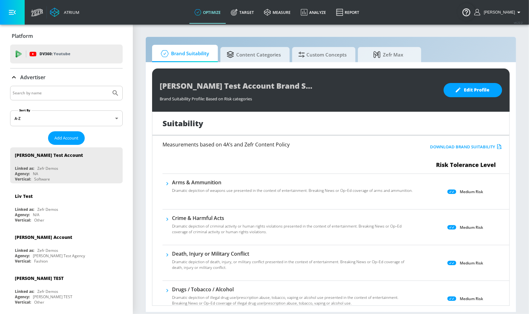
click at [64, 94] on input "Search by name" at bounding box center [61, 93] width 96 height 8
type input "jack link"
click at [108, 86] on button "Submit Search" at bounding box center [115, 93] width 14 height 14
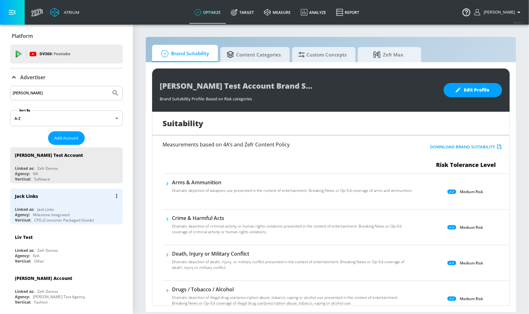
click at [71, 194] on div "Jack Links" at bounding box center [68, 196] width 106 height 15
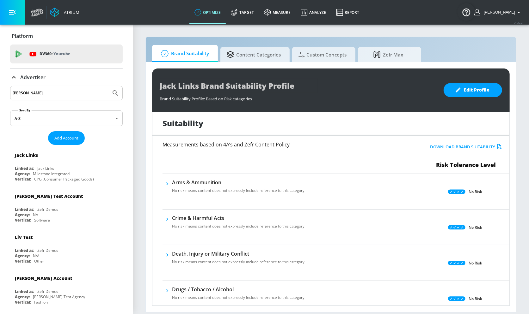
click at [12, 82] on div "Advertiser" at bounding box center [66, 78] width 112 height 18
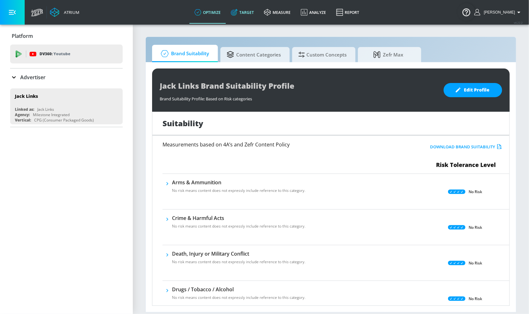
click at [252, 14] on link "Target" at bounding box center [242, 12] width 33 height 23
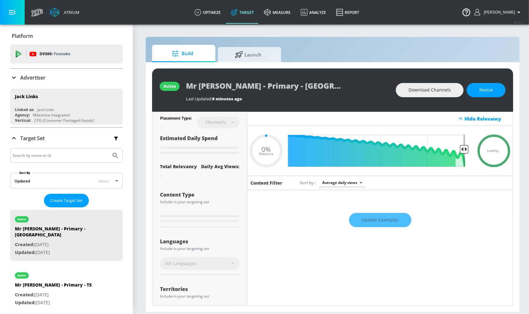
type input "0.05"
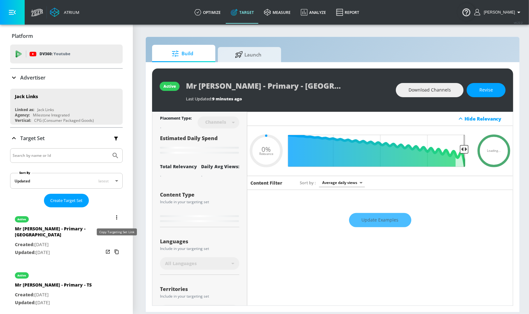
click at [119, 247] on icon "list of Target Set" at bounding box center [117, 252] width 10 height 10
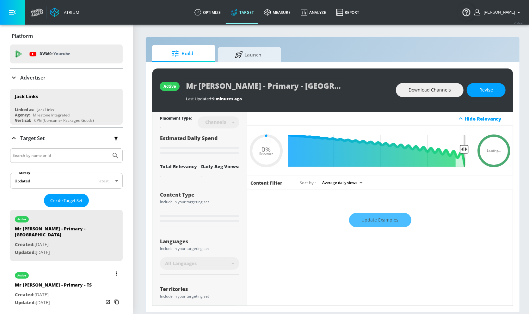
click at [96, 275] on div "active Mr Beast - Primary - TS Created: Aug. 18, 2025 Updated: Aug. 18, 2025" at bounding box center [66, 288] width 112 height 45
type input "Mr [PERSON_NAME] - Primary - TS"
type input "videos"
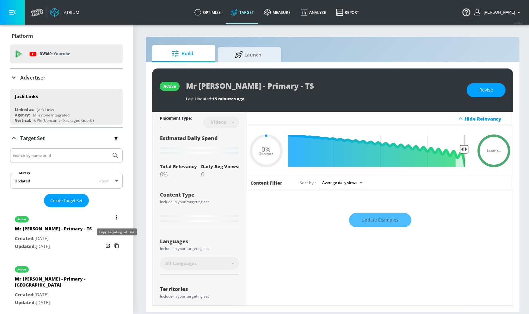
click at [115, 245] on icon "list of Target Set" at bounding box center [117, 246] width 10 height 10
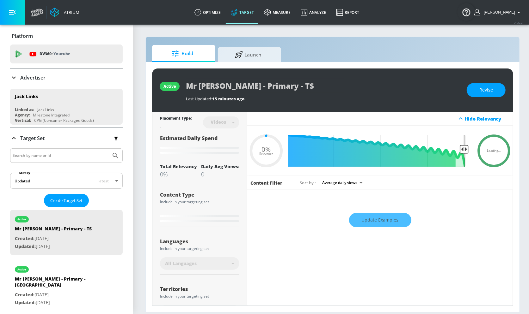
type input "0.25"
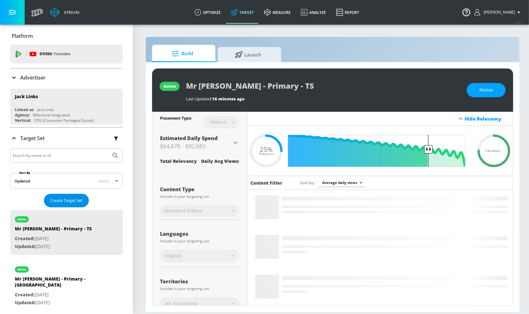
click at [68, 202] on span "Create Target Set" at bounding box center [66, 200] width 32 height 7
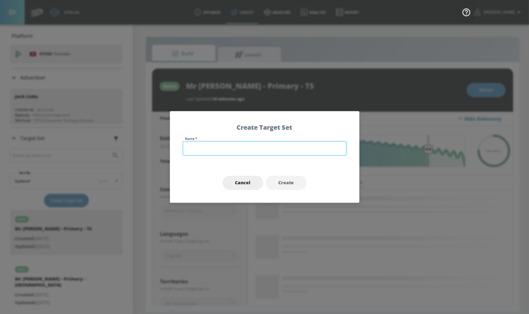
click at [241, 150] on input "text" at bounding box center [265, 148] width 164 height 15
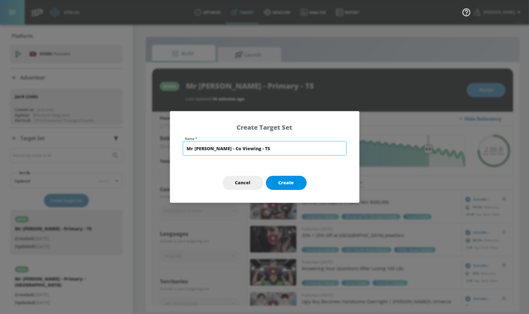
type input "Mr Beast - Co Viewing - TS"
click at [287, 185] on span "Create" at bounding box center [285, 183] width 15 height 8
type input "Mr Beast - Co Viewing - TS"
type input "channels"
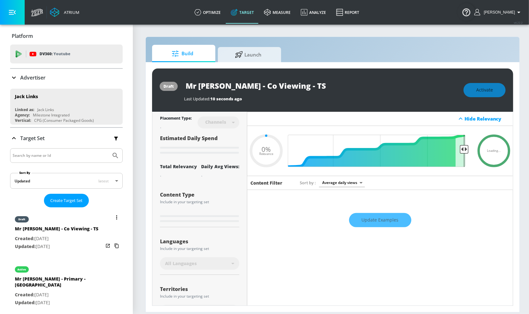
type input "0.6"
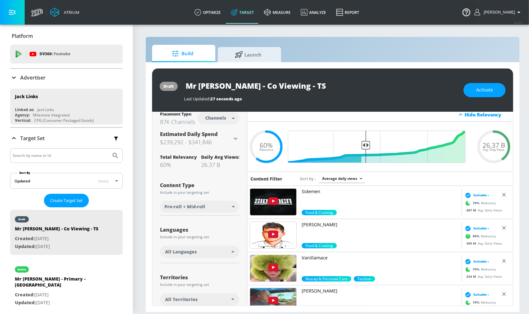
scroll to position [4, 0]
click at [210, 253] on div "All Languages" at bounding box center [198, 252] width 66 height 6
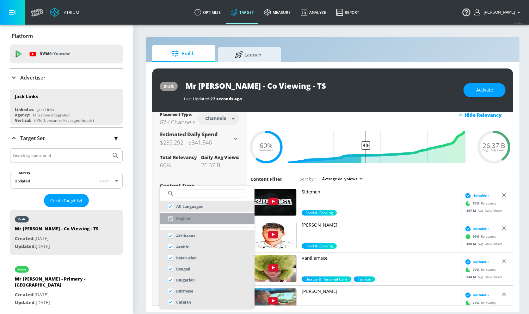
click at [218, 219] on li "English" at bounding box center [207, 218] width 95 height 11
checkbox input "false"
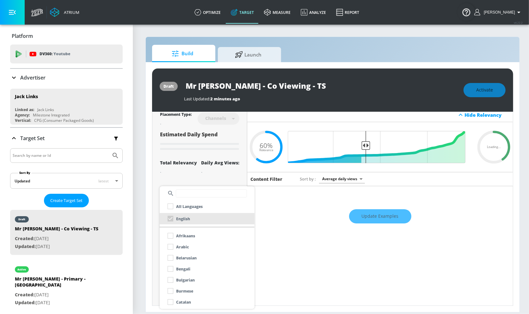
click at [222, 122] on div at bounding box center [264, 157] width 529 height 314
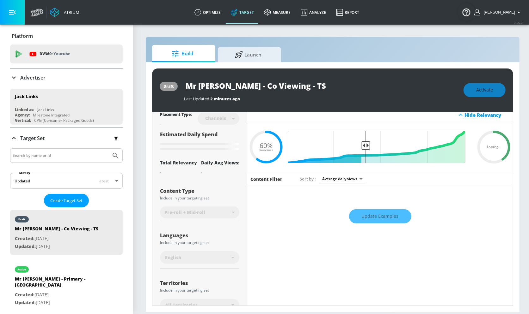
click at [222, 122] on div "Channels" at bounding box center [219, 118] width 42 height 17
click at [229, 117] on div "Channels" at bounding box center [215, 118] width 27 height 5
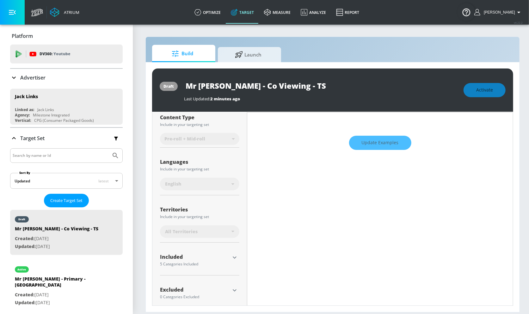
scroll to position [85, 0]
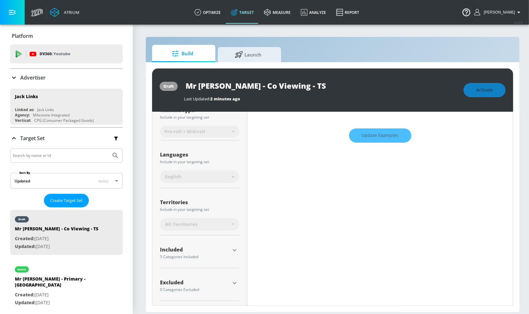
click at [235, 244] on div "Included 5 Categories Included included Categories Clear All Beauty & Personal …" at bounding box center [199, 255] width 79 height 28
click at [233, 251] on icon "button" at bounding box center [235, 251] width 8 height 8
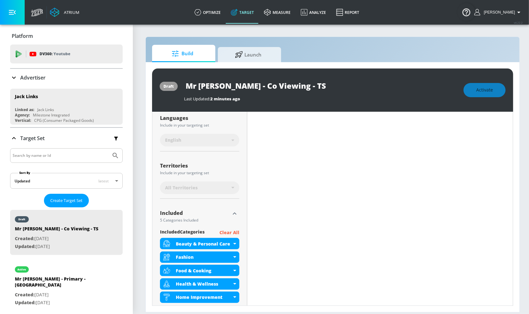
scroll to position [130, 0]
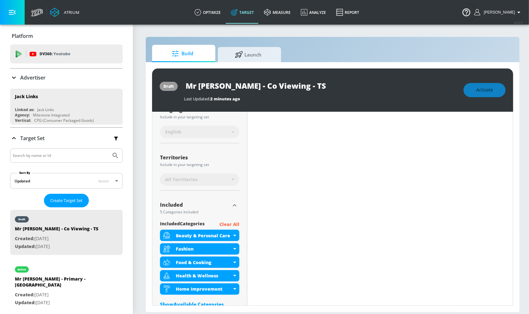
click at [231, 223] on p "Clear All" at bounding box center [229, 225] width 20 height 8
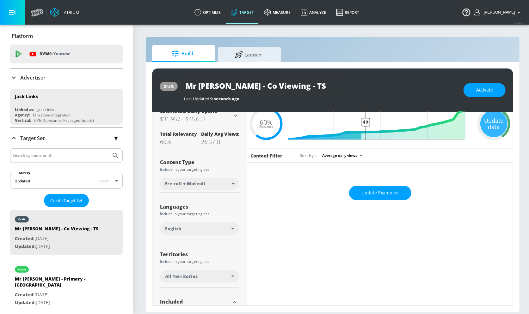
scroll to position [0, 0]
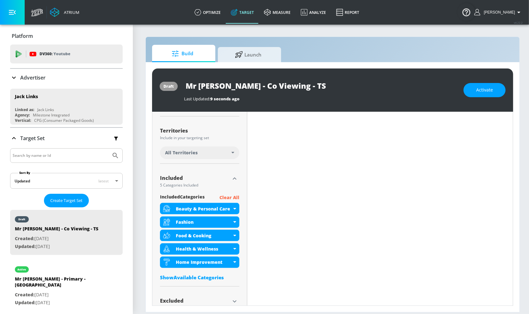
click at [237, 200] on p "Clear All" at bounding box center [229, 198] width 20 height 8
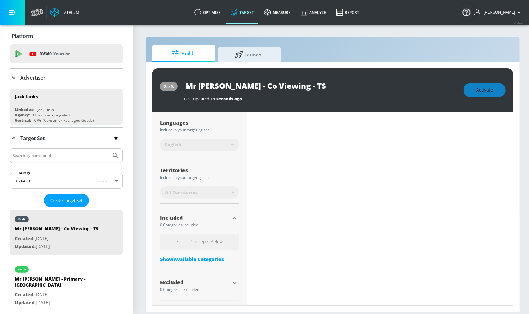
click at [240, 281] on div "Placement Type: Channels channels ​ Estimated Daily Spend Loading... Activation…" at bounding box center [199, 150] width 95 height 311
click at [234, 282] on icon "button" at bounding box center [235, 284] width 8 height 8
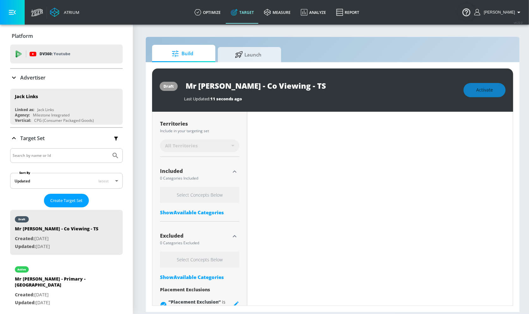
click at [201, 278] on div "Show Available Categories" at bounding box center [199, 277] width 79 height 6
click at [201, 290] on input "Sort By" at bounding box center [195, 290] width 71 height 13
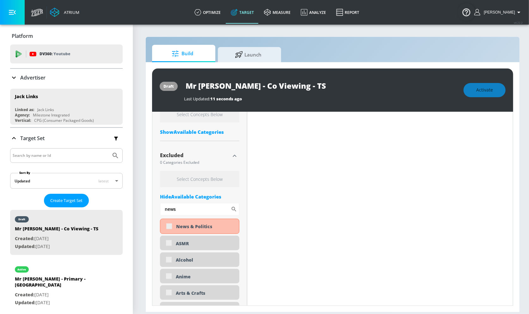
scroll to position [258, 0]
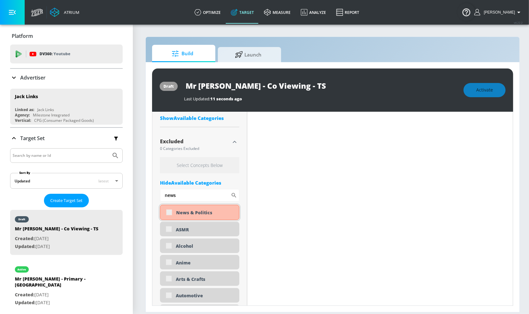
type input "news"
click at [171, 210] on div "News & Politics" at bounding box center [199, 212] width 79 height 15
click at [169, 212] on div "News & Politics" at bounding box center [199, 212] width 79 height 15
click at [166, 212] on div "News & Politics" at bounding box center [199, 212] width 79 height 15
click at [172, 212] on div "News & Politics" at bounding box center [199, 212] width 79 height 15
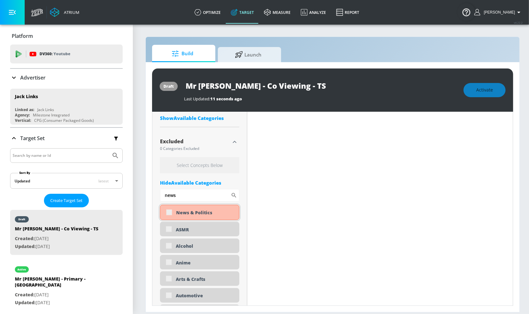
click at [170, 211] on div "News & Politics" at bounding box center [199, 212] width 79 height 15
click at [168, 213] on div "News & Politics" at bounding box center [199, 212] width 79 height 15
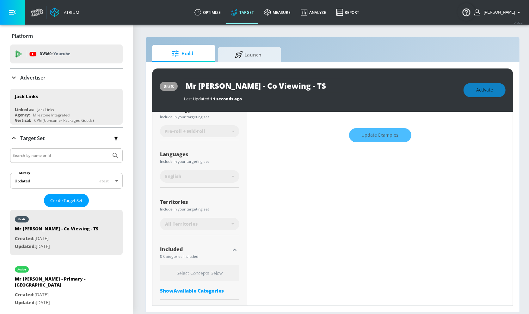
scroll to position [0, 0]
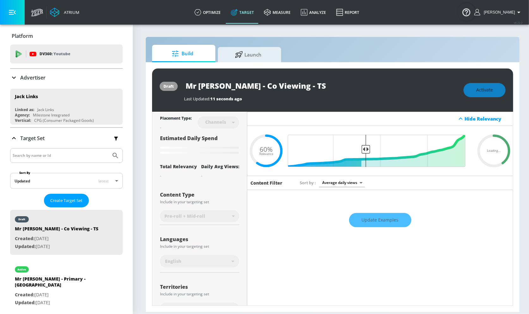
click at [223, 120] on div "Channels" at bounding box center [215, 121] width 27 height 5
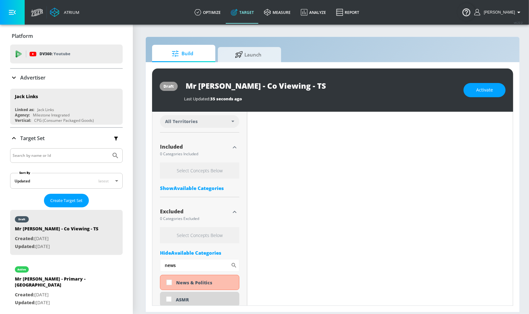
scroll to position [190, 0]
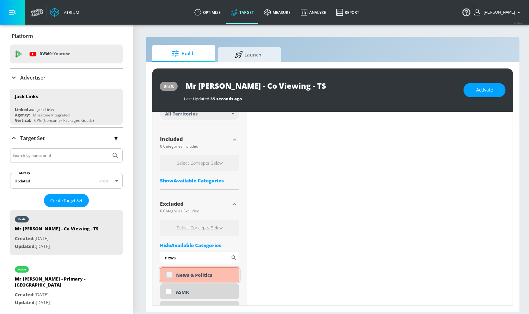
click at [167, 275] on input "checkbox" at bounding box center [168, 275] width 11 height 11
checkbox input "true"
click at [191, 259] on input "news" at bounding box center [195, 258] width 71 height 13
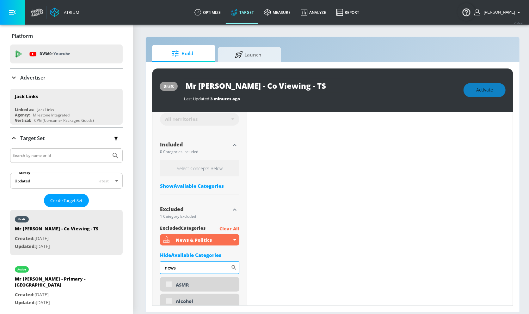
scroll to position [195, 0]
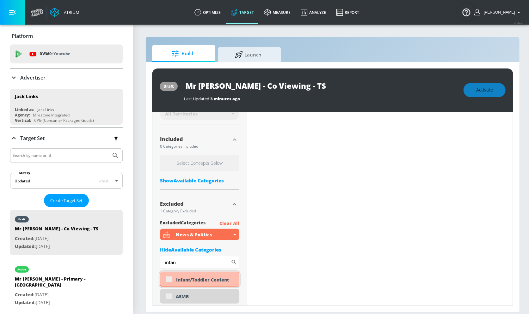
type input "infan"
click at [167, 283] on div "Infant/Toddler Content" at bounding box center [199, 279] width 79 height 15
click at [171, 280] on div "Infant/Toddler Content" at bounding box center [199, 279] width 79 height 15
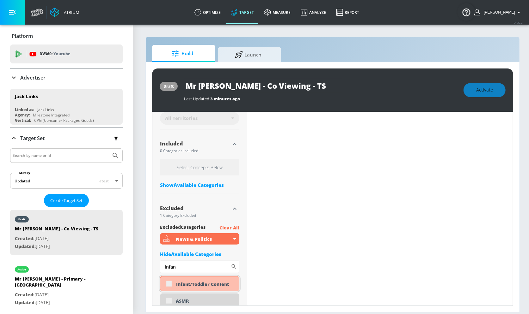
scroll to position [192, 0]
click at [167, 284] on div "Infant/Toddler Content" at bounding box center [199, 283] width 79 height 15
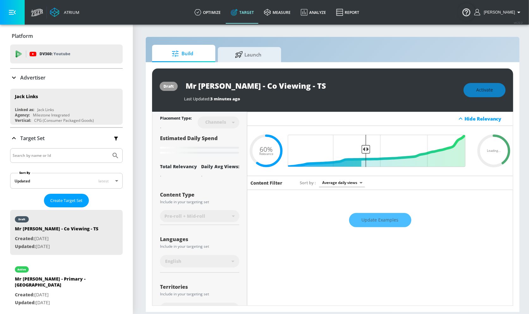
click at [226, 125] on div "Channels" at bounding box center [215, 121] width 27 height 5
click at [225, 130] on div "Channels" at bounding box center [219, 122] width 42 height 17
drag, startPoint x: 366, startPoint y: 148, endPoint x: 427, endPoint y: 152, distance: 61.7
type input "0.25"
click at [427, 152] on input "Final Threshold" at bounding box center [379, 151] width 177 height 32
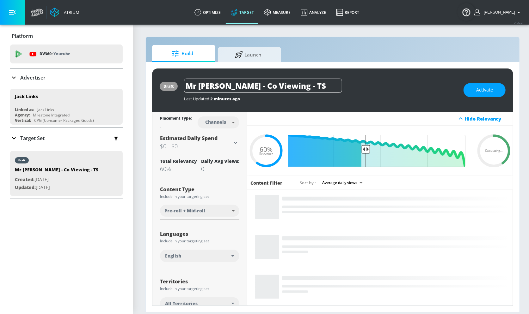
click at [231, 123] on body "Atrium optimize Target measure Analyze Report optimize Target measure Analyze R…" at bounding box center [264, 157] width 529 height 314
click at [221, 148] on div "Videos" at bounding box center [216, 146] width 18 height 7
type input "videos"
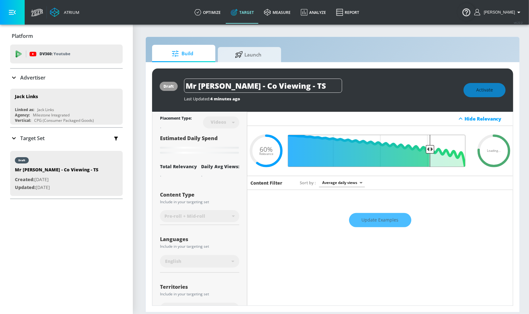
drag, startPoint x: 364, startPoint y: 148, endPoint x: 429, endPoint y: 147, distance: 65.4
click at [429, 147] on input "Final Threshold" at bounding box center [379, 151] width 177 height 32
type input "0.6"
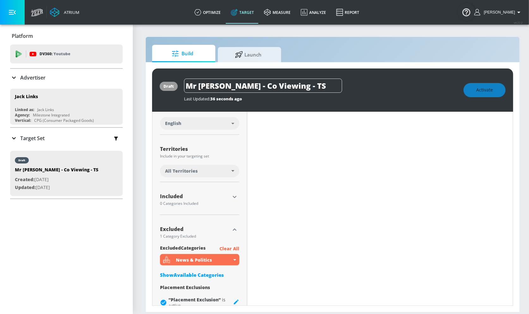
scroll to position [146, 0]
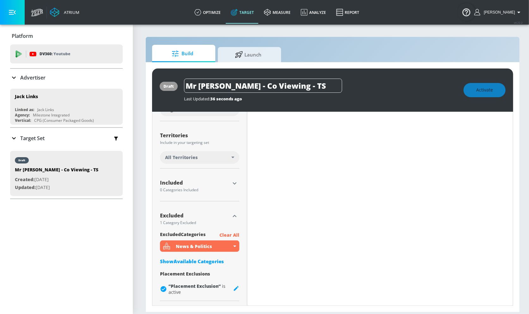
click at [180, 263] on div "Show Available Categories" at bounding box center [199, 261] width 79 height 6
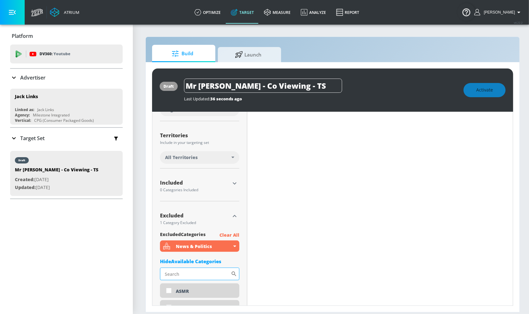
click at [203, 270] on input "Sort By" at bounding box center [195, 274] width 71 height 13
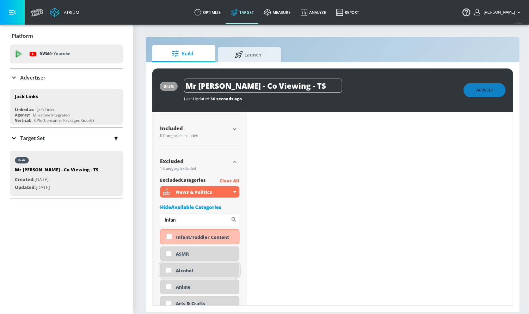
scroll to position [204, 0]
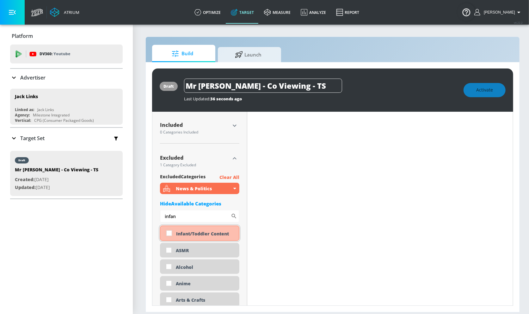
type input "infan"
click at [172, 233] on input "checkbox" at bounding box center [168, 233] width 11 height 11
checkbox input "true"
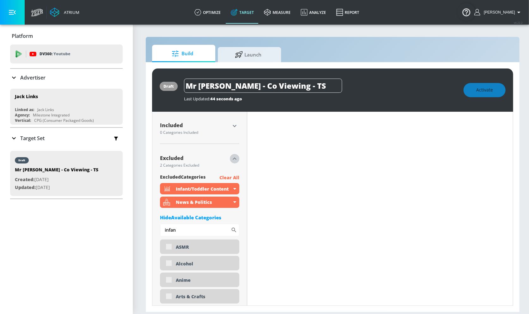
click at [230, 160] on button "button" at bounding box center [234, 158] width 9 height 9
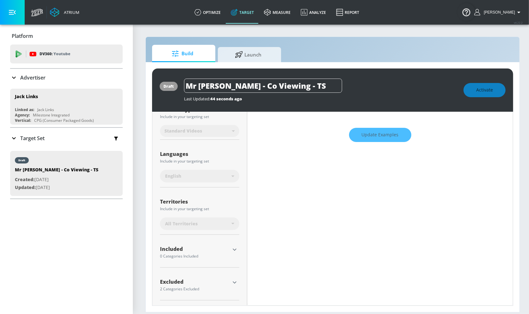
click at [235, 125] on div "Placement Type: Videos videos ​ Estimated Daily Spend Loading... Activation Pla…" at bounding box center [199, 166] width 79 height 279
click at [237, 247] on icon "button" at bounding box center [235, 251] width 8 height 8
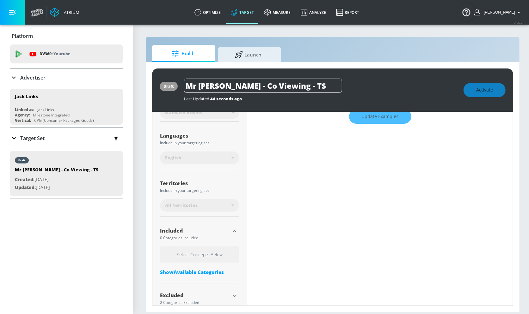
scroll to position [109, 0]
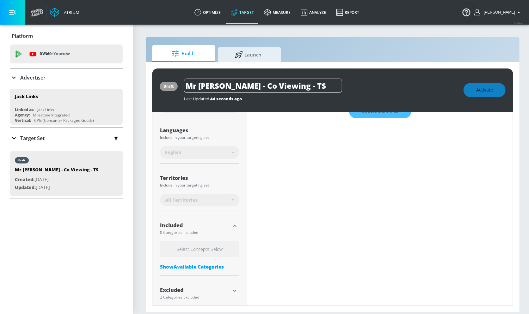
click at [189, 265] on div "Show Available Categories" at bounding box center [199, 267] width 79 height 6
click at [191, 279] on input "Sort By" at bounding box center [195, 279] width 71 height 13
type input "pare"
click at [171, 299] on div "Parenting" at bounding box center [199, 296] width 79 height 15
click at [170, 295] on div "Parenting" at bounding box center [199, 296] width 79 height 15
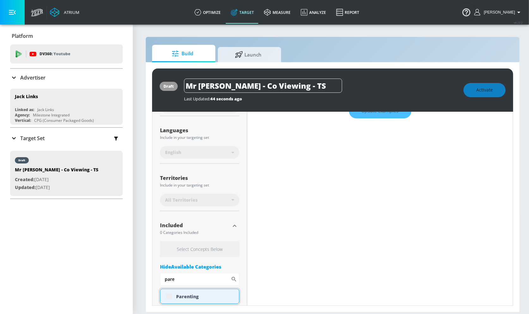
click at [170, 295] on div "Parenting" at bounding box center [199, 296] width 79 height 15
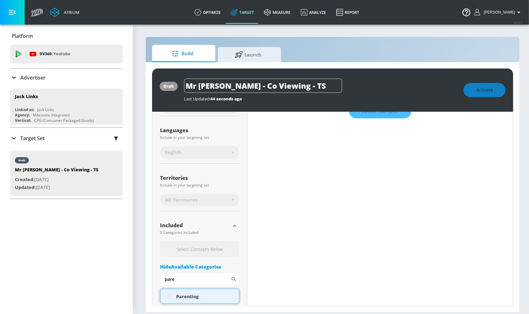
click at [170, 295] on div "Parenting" at bounding box center [199, 296] width 79 height 15
click at [166, 296] on div "Parenting" at bounding box center [199, 296] width 79 height 15
click at [166, 294] on div "Parenting" at bounding box center [199, 296] width 79 height 15
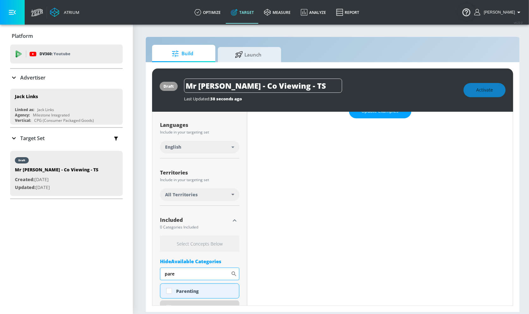
scroll to position [104, 0]
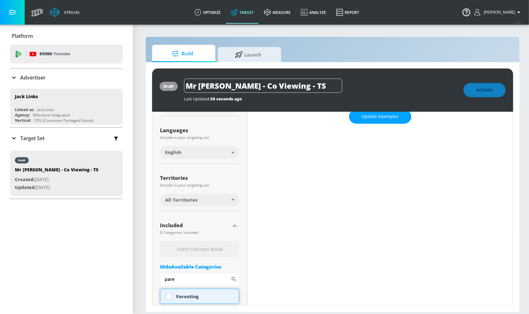
click at [168, 295] on input "checkbox" at bounding box center [168, 296] width 11 height 11
checkbox input "true"
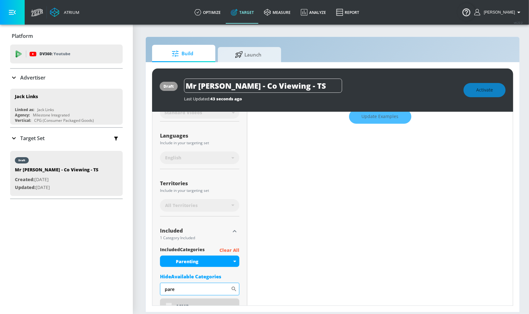
scroll to position [109, 0]
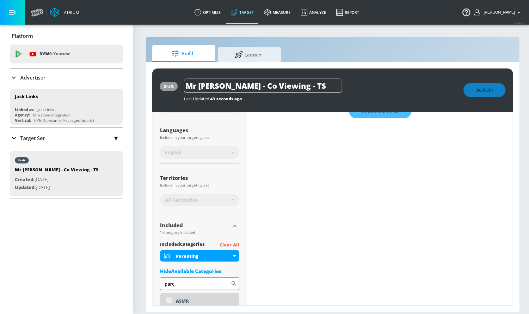
click at [181, 283] on input "pare" at bounding box center [195, 284] width 71 height 13
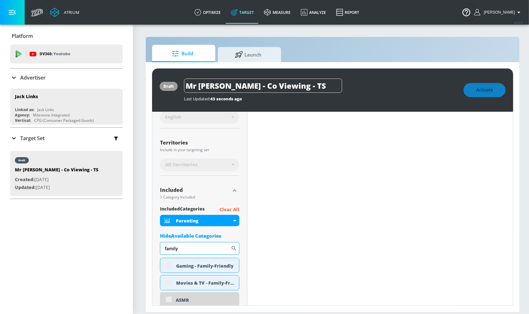
scroll to position [147, 0]
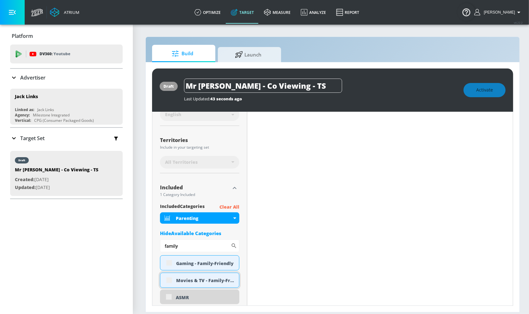
type input "family"
click at [167, 277] on div "Movies & TV - Family-Friendly" at bounding box center [199, 280] width 79 height 15
click at [168, 264] on div "Gaming - Family-Friendly" at bounding box center [199, 263] width 79 height 15
click at [169, 280] on div "Movies & TV - Family-Friendly" at bounding box center [199, 280] width 79 height 15
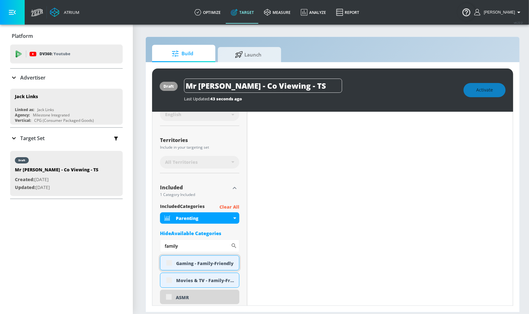
click at [168, 263] on div "Gaming - Family-Friendly" at bounding box center [199, 263] width 79 height 15
click at [168, 278] on div "Movies & TV - Family-Friendly" at bounding box center [199, 280] width 79 height 15
click at [169, 263] on div "Gaming - Family-Friendly" at bounding box center [199, 263] width 79 height 15
click at [169, 278] on div "Movies & TV - Family-Friendly" at bounding box center [199, 280] width 79 height 15
click at [168, 263] on div "Gaming - Family-Friendly" at bounding box center [199, 263] width 79 height 15
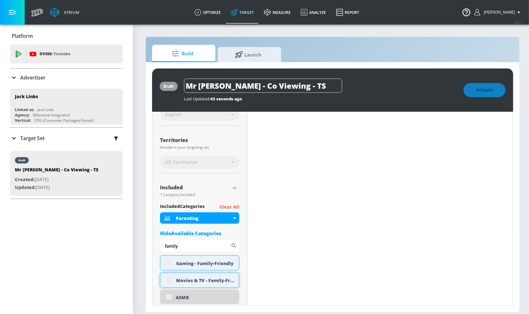
click at [168, 281] on div "Movies & TV - Family-Friendly" at bounding box center [199, 280] width 79 height 15
click at [169, 265] on div "Gaming - Family-Friendly" at bounding box center [199, 263] width 79 height 15
click at [169, 280] on div "Movies & TV - Family-Friendly" at bounding box center [199, 280] width 79 height 15
click at [170, 277] on div "Movies & TV - Family-Friendly" at bounding box center [199, 280] width 79 height 15
click at [170, 262] on div "Gaming - Family-Friendly" at bounding box center [199, 263] width 79 height 15
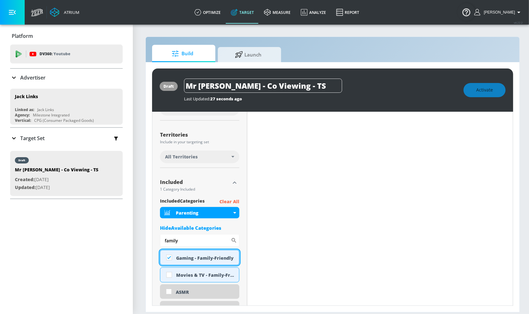
checkbox input "true"
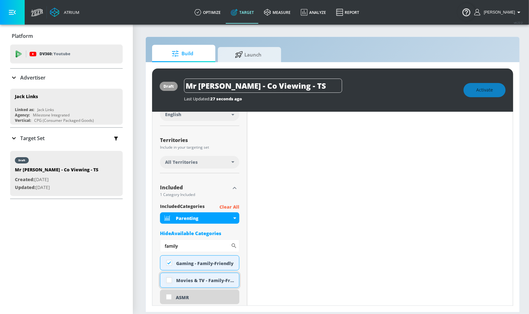
click at [168, 282] on input "checkbox" at bounding box center [168, 280] width 11 height 11
checkbox input "true"
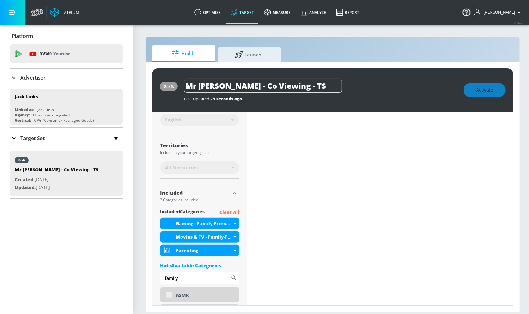
scroll to position [147, 0]
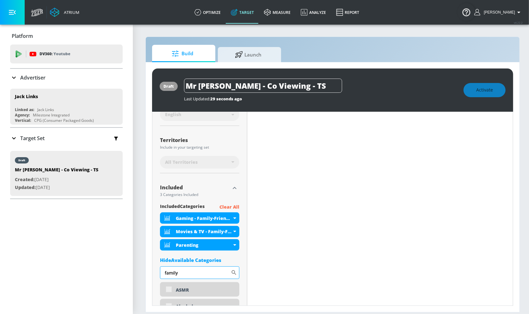
click at [183, 271] on input "family" at bounding box center [195, 273] width 71 height 13
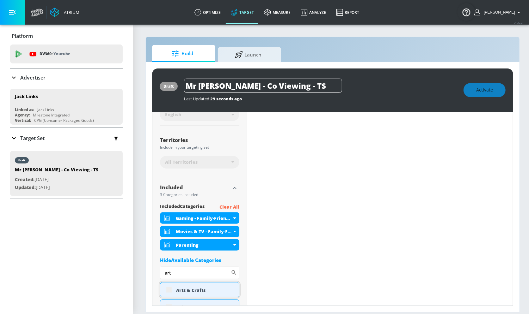
type input "art"
click at [169, 291] on div "Arts & Crafts" at bounding box center [199, 290] width 79 height 15
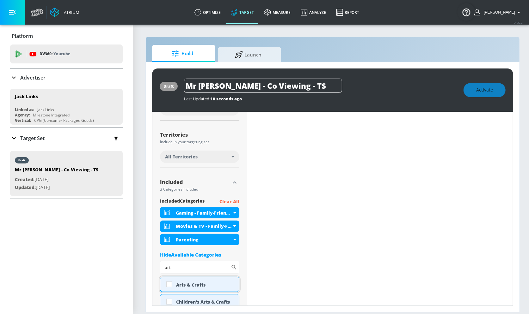
scroll to position [142, 0]
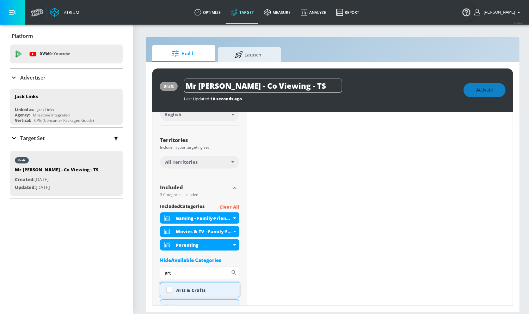
click at [169, 286] on input "checkbox" at bounding box center [168, 289] width 11 height 11
checkbox input "true"
click at [174, 273] on input "art" at bounding box center [195, 273] width 71 height 13
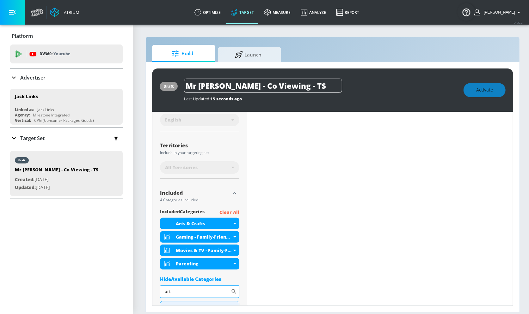
scroll to position [147, 0]
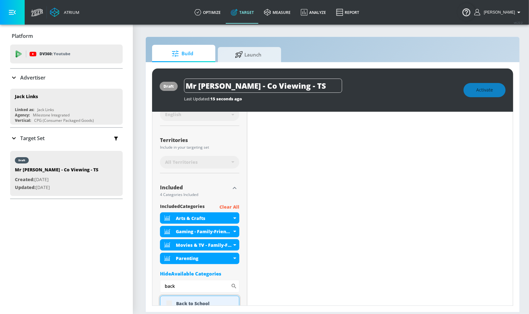
type input "back"
click at [169, 302] on div "Back to School" at bounding box center [199, 303] width 79 height 15
click at [168, 304] on div "Back to School" at bounding box center [199, 303] width 79 height 15
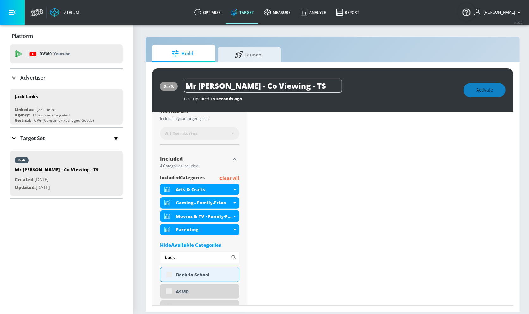
scroll to position [188, 0]
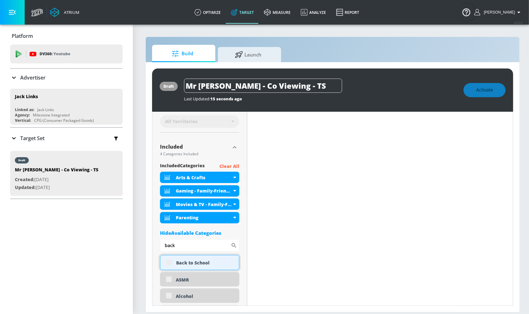
click at [168, 262] on div "Back to School" at bounding box center [199, 262] width 79 height 15
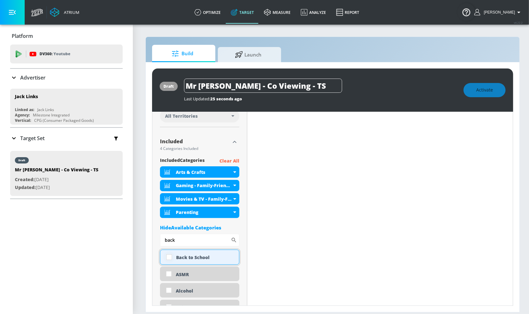
scroll to position [183, 0]
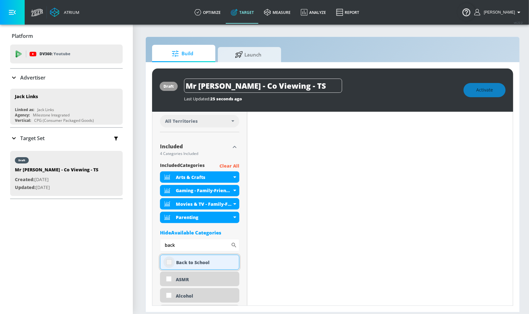
click at [166, 260] on input "checkbox" at bounding box center [168, 262] width 11 height 11
checkbox input "true"
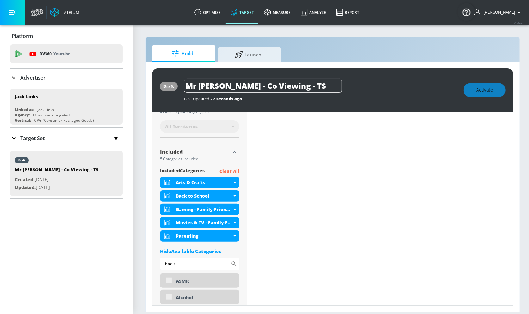
scroll to position [188, 0]
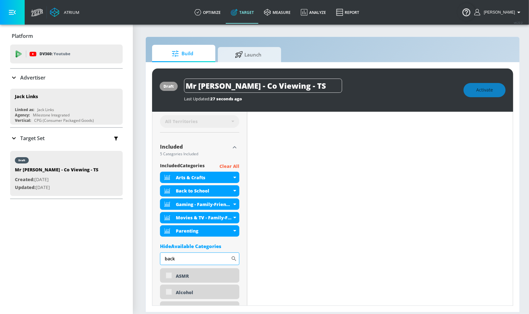
click at [188, 261] on input "back" at bounding box center [195, 259] width 71 height 13
type input "social"
click at [173, 276] on div "Social Good" at bounding box center [199, 276] width 79 height 15
click at [170, 277] on div "Social Good" at bounding box center [199, 276] width 79 height 15
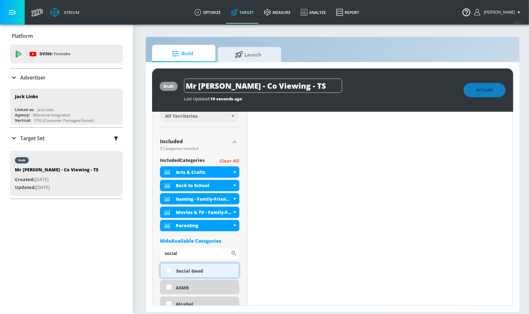
scroll to position [183, 0]
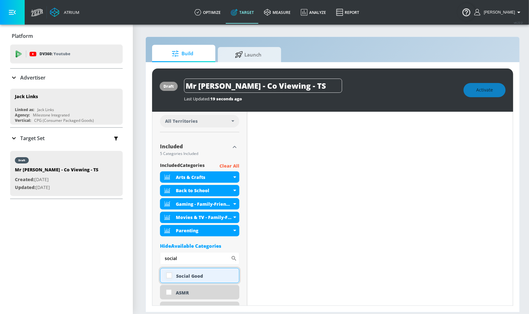
click at [168, 279] on input "checkbox" at bounding box center [168, 275] width 11 height 11
checkbox input "true"
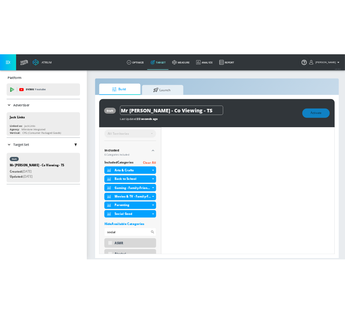
scroll to position [0, 0]
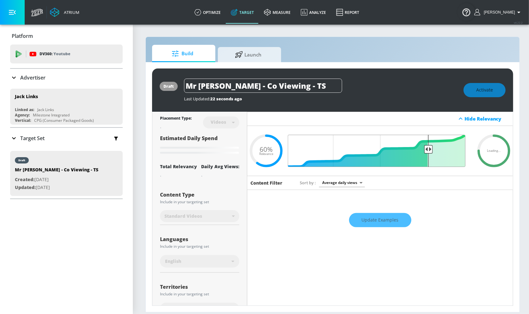
drag, startPoint x: 365, startPoint y: 148, endPoint x: 429, endPoint y: 148, distance: 63.2
click at [429, 148] on input "Final Threshold" at bounding box center [379, 151] width 177 height 32
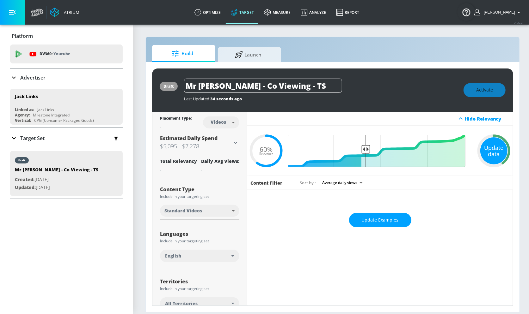
click at [493, 150] on div "Update data" at bounding box center [493, 150] width 27 height 27
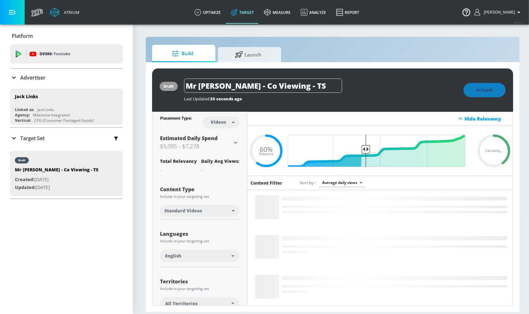
click at [494, 92] on div "Activate" at bounding box center [484, 90] width 42 height 14
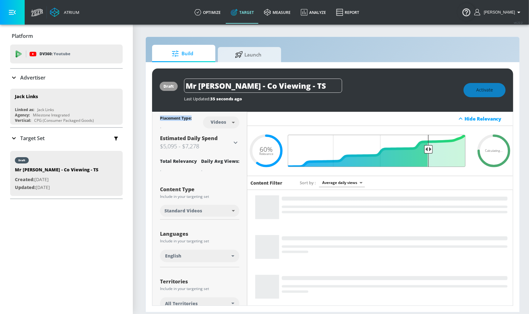
drag, startPoint x: 363, startPoint y: 149, endPoint x: 427, endPoint y: 149, distance: 63.5
type input "0.25"
click at [427, 149] on input "Final Threshold" at bounding box center [379, 151] width 177 height 32
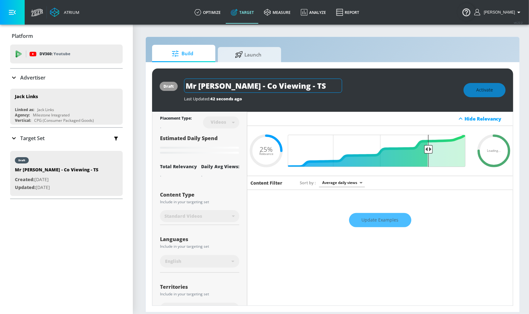
click at [257, 88] on input "Mr Beast - Co Viewing - TS" at bounding box center [263, 86] width 158 height 14
click at [495, 97] on div "Activate" at bounding box center [484, 90] width 42 height 14
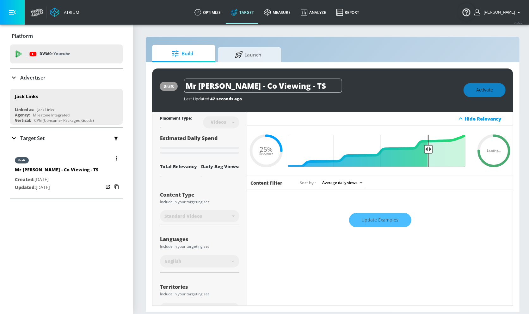
click at [118, 187] on icon "button" at bounding box center [117, 187] width 10 height 10
click at [118, 161] on button "button" at bounding box center [116, 158] width 9 height 9
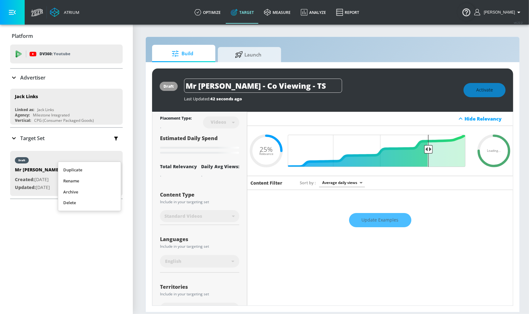
click at [102, 168] on li "Duplicate" at bounding box center [89, 170] width 63 height 11
click at [13, 132] on div "Target Set" at bounding box center [66, 138] width 112 height 13
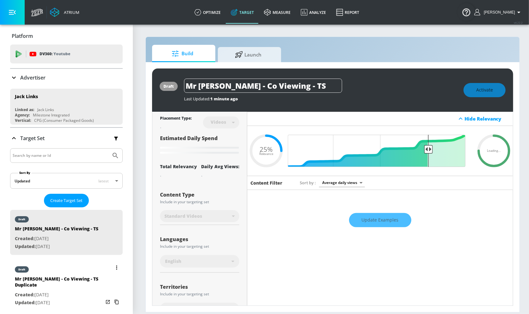
click at [79, 283] on div "Mr Beast - Co Viewing - TS Duplicate" at bounding box center [59, 283] width 88 height 15
type input "Mr Beast - Co Viewing - TS Duplicate"
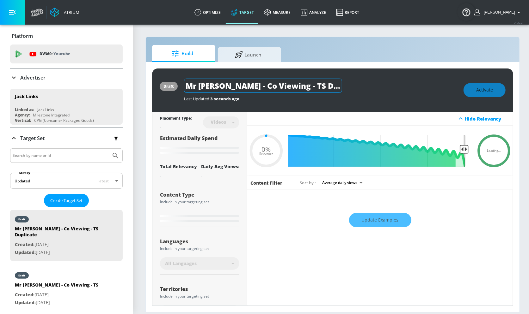
click at [280, 81] on input "Mr Beast - Co Viewing - TS Duplicate" at bounding box center [263, 86] width 158 height 14
drag, startPoint x: 274, startPoint y: 88, endPoint x: 372, endPoint y: 87, distance: 97.7
click at [372, 87] on div "Mr Beast - Co Viewing - TS Duplicate" at bounding box center [320, 86] width 273 height 14
type input "0.05"
type input "Mr Beast - Co Viewing -"
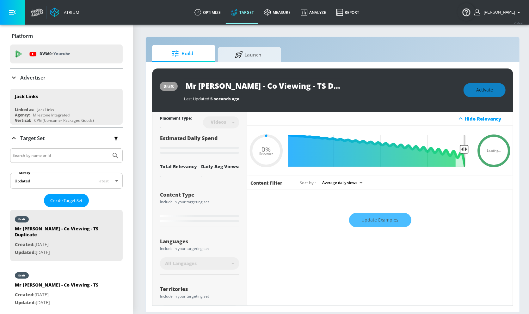
type input "0.05"
type input "Mr Beast - Co Viewing - C"
type input "0.05"
type input "Mr Beast - Co Viewing - CT"
type input "0.05"
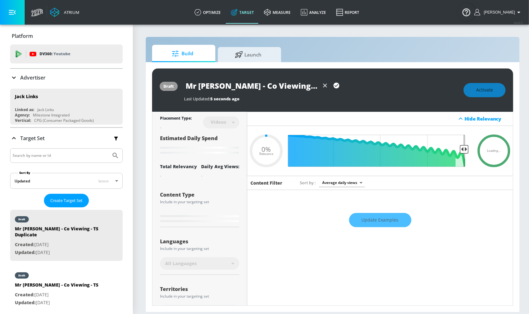
type input "Mr Beast - Co Viewing - CT"
click at [337, 86] on icon "button" at bounding box center [336, 86] width 6 height 6
type input "0.05"
click at [221, 129] on div "Videos" at bounding box center [221, 122] width 36 height 17
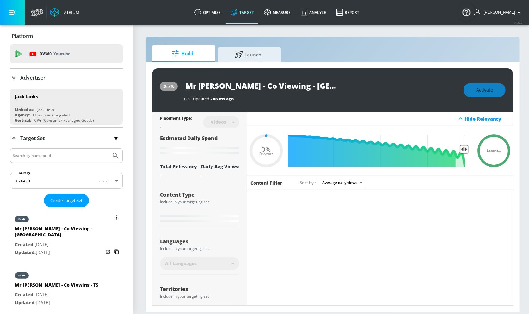
click at [85, 282] on div "draft Mr Beast - Co Viewing - TS Created: Aug. 18, 2025 Updated: Aug. 18, 2025" at bounding box center [66, 288] width 112 height 45
type input "Mr Beast - Co Viewing - TS"
type input "0.05"
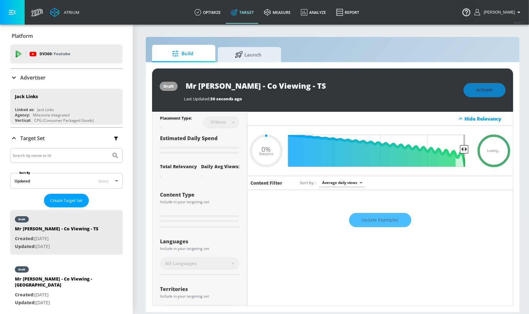
click at [488, 97] on div "Activate" at bounding box center [484, 90] width 42 height 14
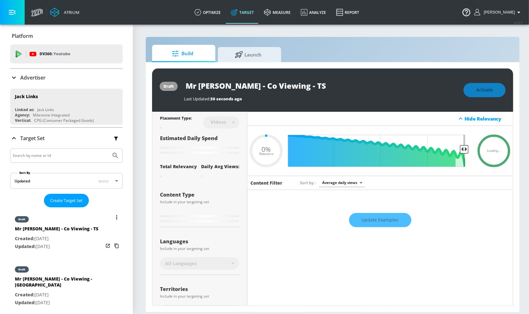
click at [116, 216] on button "list of Target Set" at bounding box center [116, 217] width 9 height 9
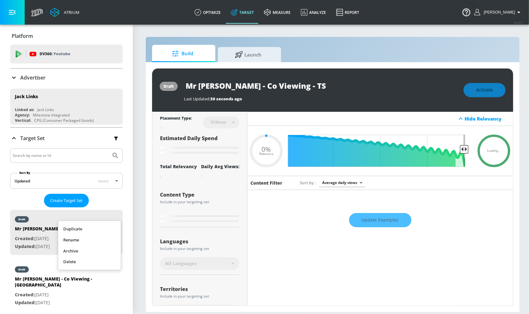
click at [469, 100] on div at bounding box center [264, 157] width 529 height 314
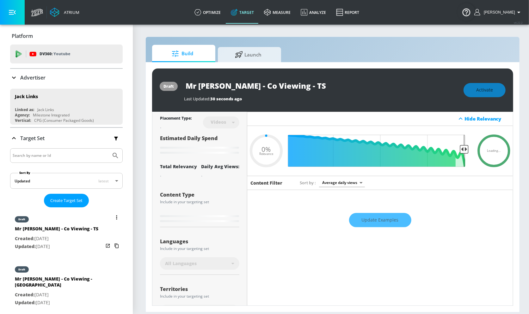
click at [82, 289] on div "draft Mr Beast - Co Viewing - CT Created: Aug. 18, 2025 Updated: Aug. 18, 2025" at bounding box center [66, 285] width 112 height 51
type input "Mr Beast - Co Viewing - CT"
type input "0.05"
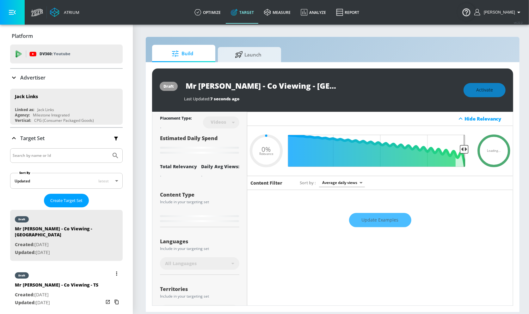
click at [84, 270] on div "draft Mr Beast - Co Viewing - TS Created: Aug. 18, 2025 Updated: Aug. 18, 2025" at bounding box center [66, 288] width 112 height 45
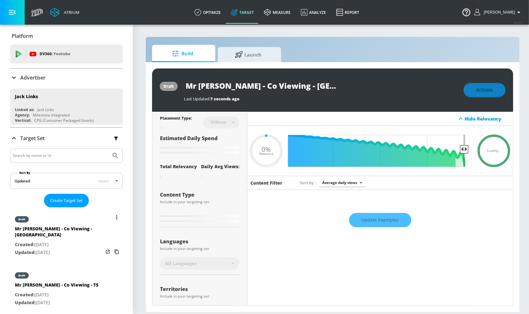
type input "Mr Beast - Co Viewing - TS"
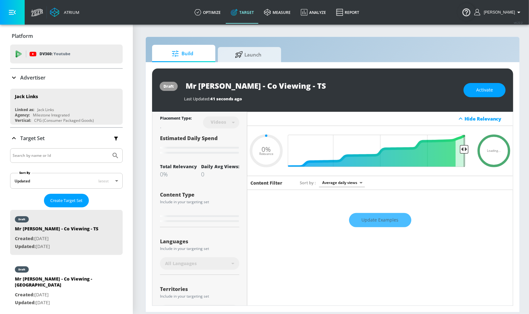
type input "0.25"
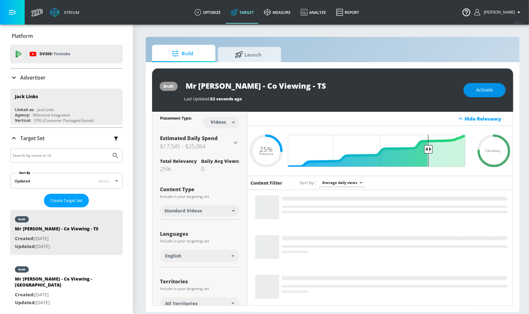
click at [477, 94] on button "Activate" at bounding box center [484, 90] width 42 height 14
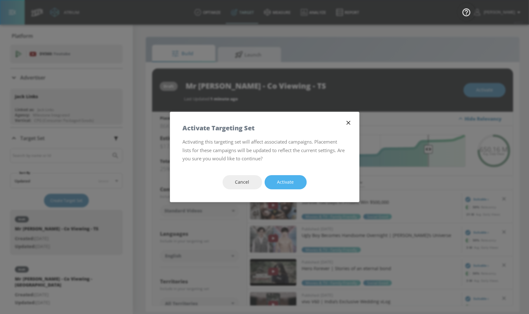
click at [299, 179] on button "Activate" at bounding box center [286, 182] width 42 height 14
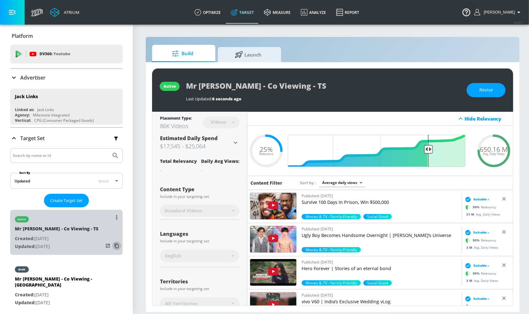
click at [119, 244] on icon "list of Target Set" at bounding box center [117, 246] width 10 height 10
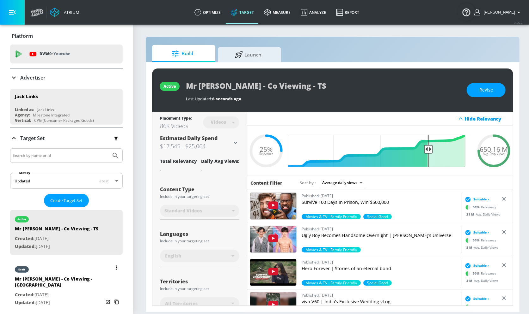
click at [87, 278] on div "draft Mr Beast - Co Viewing - CT Created: Aug. 18, 2025 Updated: Aug. 18, 2025" at bounding box center [66, 285] width 112 height 51
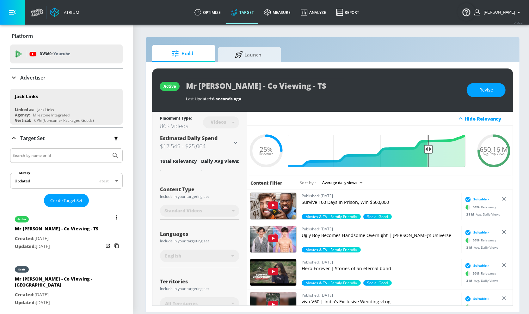
type input "Mr Beast - Co Viewing - CT"
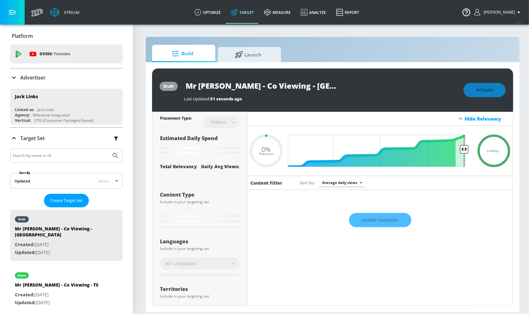
click at [235, 118] on div "Videos" at bounding box center [221, 122] width 36 height 17
type input "0.25"
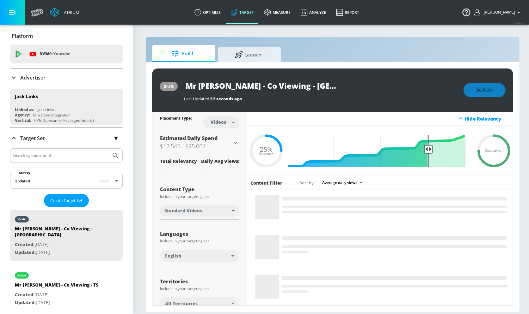
click at [235, 118] on body "Atrium optimize Target measure Analyze Report optimize Target measure Analyze R…" at bounding box center [264, 157] width 529 height 314
click at [226, 134] on div "Channels" at bounding box center [221, 136] width 23 height 7
type input "channels"
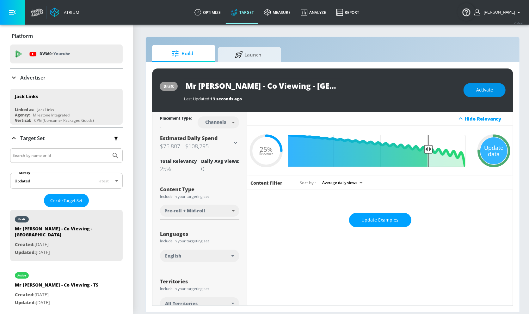
click at [484, 95] on button "Activate" at bounding box center [484, 90] width 42 height 14
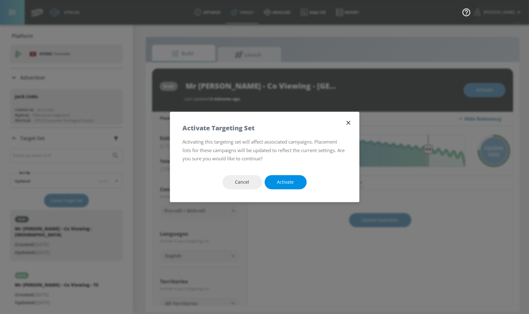
click at [290, 179] on span "Activate" at bounding box center [285, 183] width 17 height 8
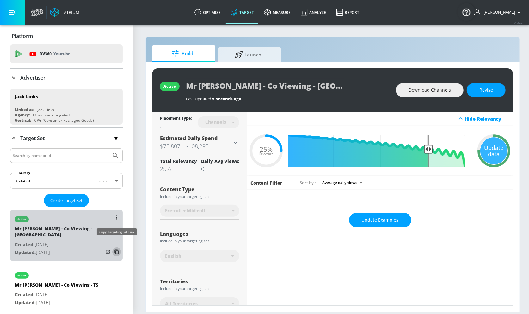
click at [118, 250] on icon "list of Target Set" at bounding box center [116, 252] width 4 height 5
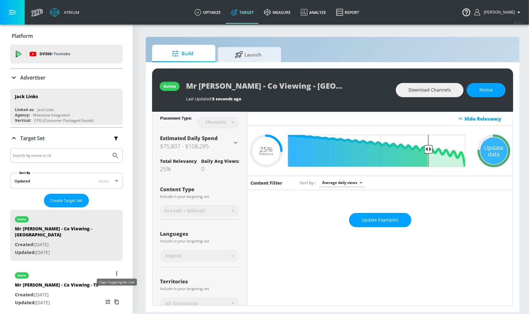
click at [118, 297] on icon "list of Target Set" at bounding box center [117, 302] width 10 height 10
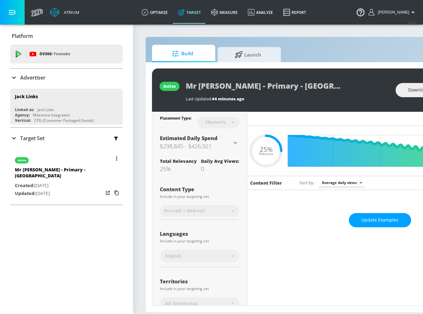
click at [117, 156] on icon "button" at bounding box center [116, 158] width 1 height 4
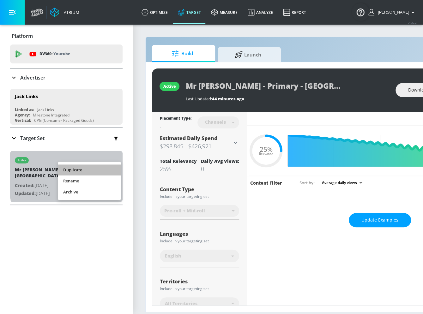
click at [102, 172] on li "Duplicate" at bounding box center [89, 170] width 63 height 11
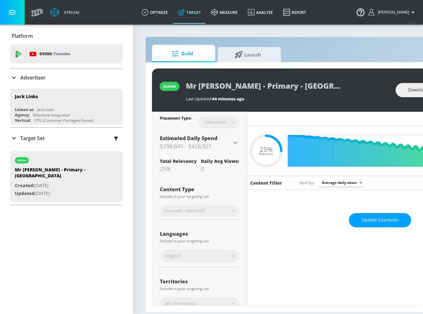
click at [12, 135] on icon at bounding box center [14, 139] width 8 height 8
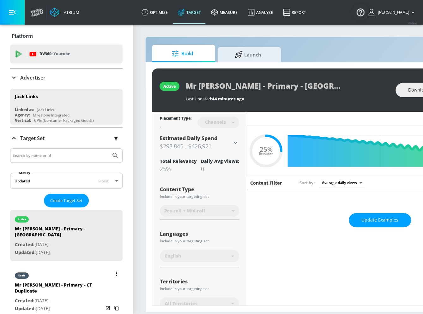
click at [73, 297] on p "Created: Aug. 18, 2025" at bounding box center [59, 301] width 88 height 8
type input "Mr Beast - Primary - CT Duplicate"
type input "0.05"
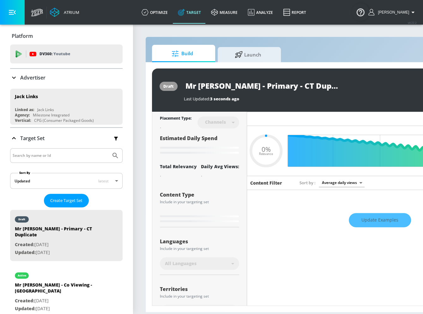
click at [304, 82] on input "Mr Beast - Primary - CT Duplicate" at bounding box center [263, 86] width 158 height 14
drag, startPoint x: 265, startPoint y: 85, endPoint x: 414, endPoint y: 73, distance: 150.2
click at [413, 76] on div "draft Mr Beast - Primary - CT Duplicate Last Updated: 3 seconds ago Activate" at bounding box center [332, 90] width 361 height 43
type input "SCT Duplicate"
type input "0.05"
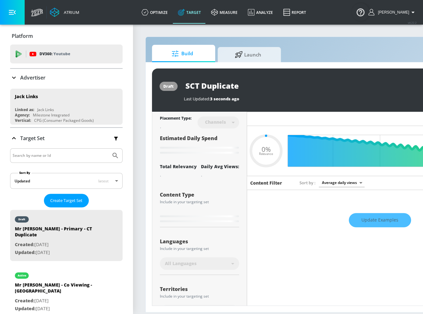
type input "ShCT Duplicate"
type input "0.05"
type input "ShoCT Duplicate"
type input "0.05"
type input "ShorCT Duplicate"
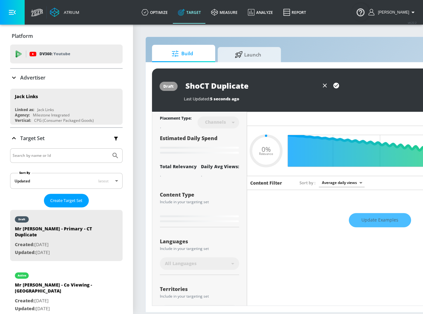
type input "0.05"
type input "ShortCT Duplicate"
type input "0.05"
click at [323, 85] on icon "button" at bounding box center [324, 85] width 7 height 7
type input "Mr Beast - Primary - CT Duplicate"
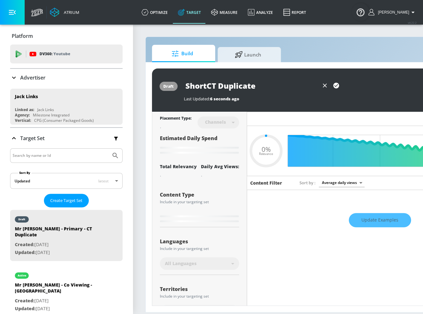
type input "0.05"
click at [323, 85] on input "Mr Beast - Primary - CT Duplicate" at bounding box center [263, 86] width 158 height 14
drag, startPoint x: 323, startPoint y: 85, endPoint x: 269, endPoint y: 85, distance: 54.0
click at [269, 85] on input "Mr Beast - Primary - CT Duplicate" at bounding box center [263, 86] width 158 height 14
type input "Mr Beast - Primary - S"
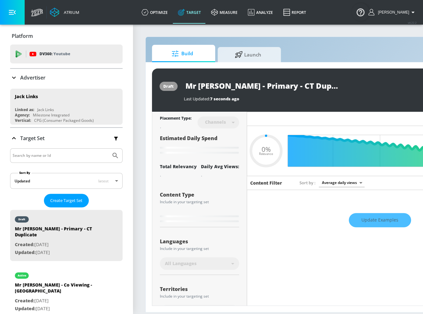
type input "0.05"
type input "Mr Beast - Primary - Sh"
type input "0.05"
type input "Mr Beast - Primary - Sho"
type input "0.05"
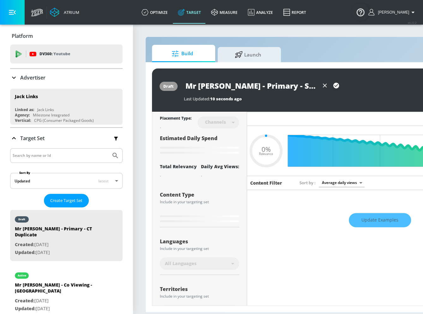
type input "Mr Beast - Primary - Shor"
type input "0.05"
type input "Mr Beast - Primary - Short"
type input "0.05"
type input "Mr Beast - Primary - Shorts"
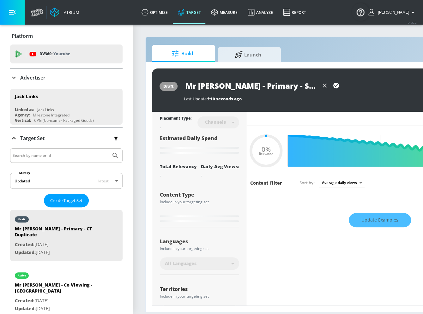
type input "0.05"
type input "Mr Beast - Primary - Shorts"
click at [337, 88] on icon "button" at bounding box center [336, 86] width 6 height 6
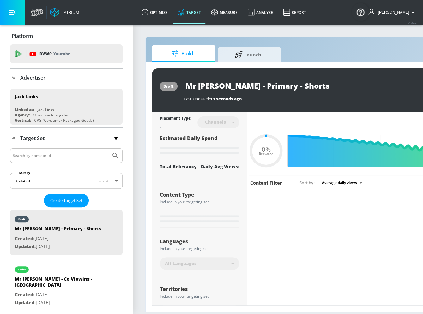
type input "0.05"
type input "Mr Beast - Primary - CT Duplicate"
type input "0.25"
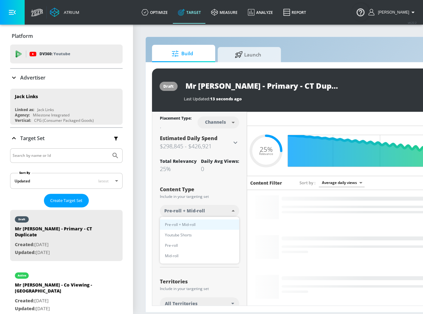
click at [217, 214] on body "Atrium optimize Target measure Analyze Report optimize Target measure Analyze R…" at bounding box center [211, 157] width 423 height 314
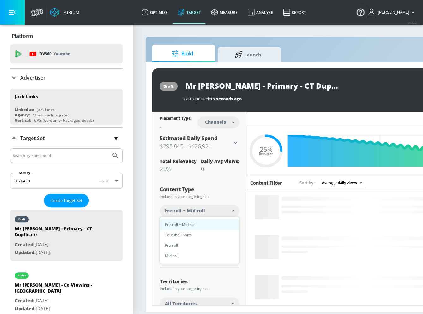
click at [211, 235] on li "Youtube Shorts" at bounding box center [199, 235] width 79 height 10
type input "short_video"
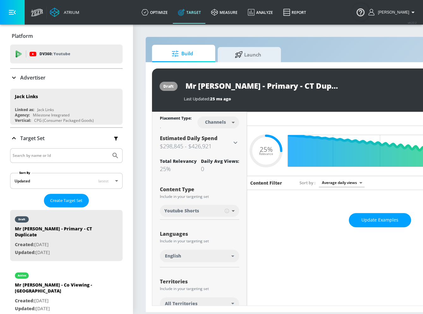
click at [304, 88] on input "Mr Beast - Primary - CT Duplicate" at bounding box center [263, 86] width 158 height 14
drag, startPoint x: 264, startPoint y: 85, endPoint x: 337, endPoint y: 81, distance: 73.7
click at [337, 82] on input "Mr Beast - Primary - CT Duplicate" at bounding box center [263, 86] width 158 height 14
type input "Mr Beast - Primary - Shorts"
click at [337, 84] on icon "button" at bounding box center [336, 85] width 7 height 7
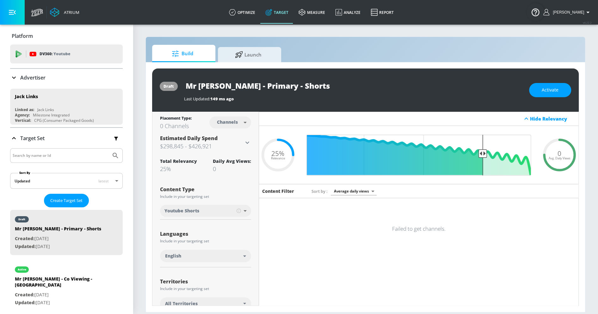
click at [283, 86] on input "Mr Beast - Primary - Shorts" at bounding box center [263, 86] width 158 height 14
click at [423, 95] on button "Activate" at bounding box center [550, 90] width 42 height 14
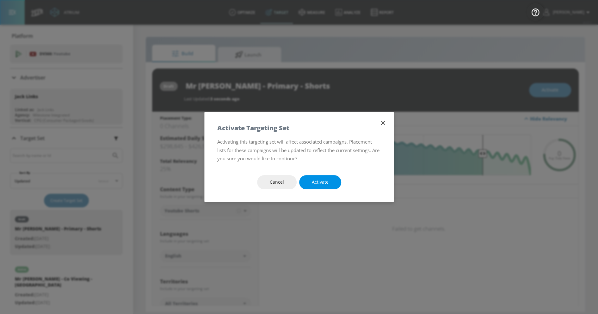
click at [319, 185] on span "Activate" at bounding box center [320, 183] width 17 height 8
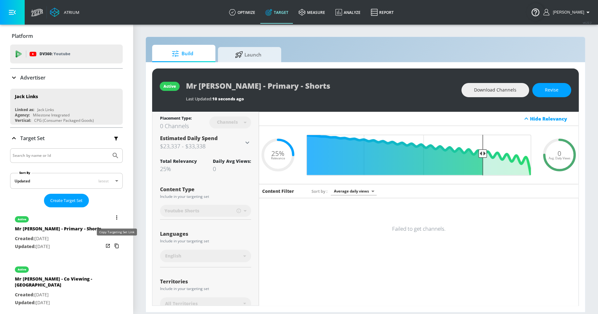
click at [117, 244] on icon "list of Target Set" at bounding box center [117, 246] width 10 height 10
